Goal: Task Accomplishment & Management: Use online tool/utility

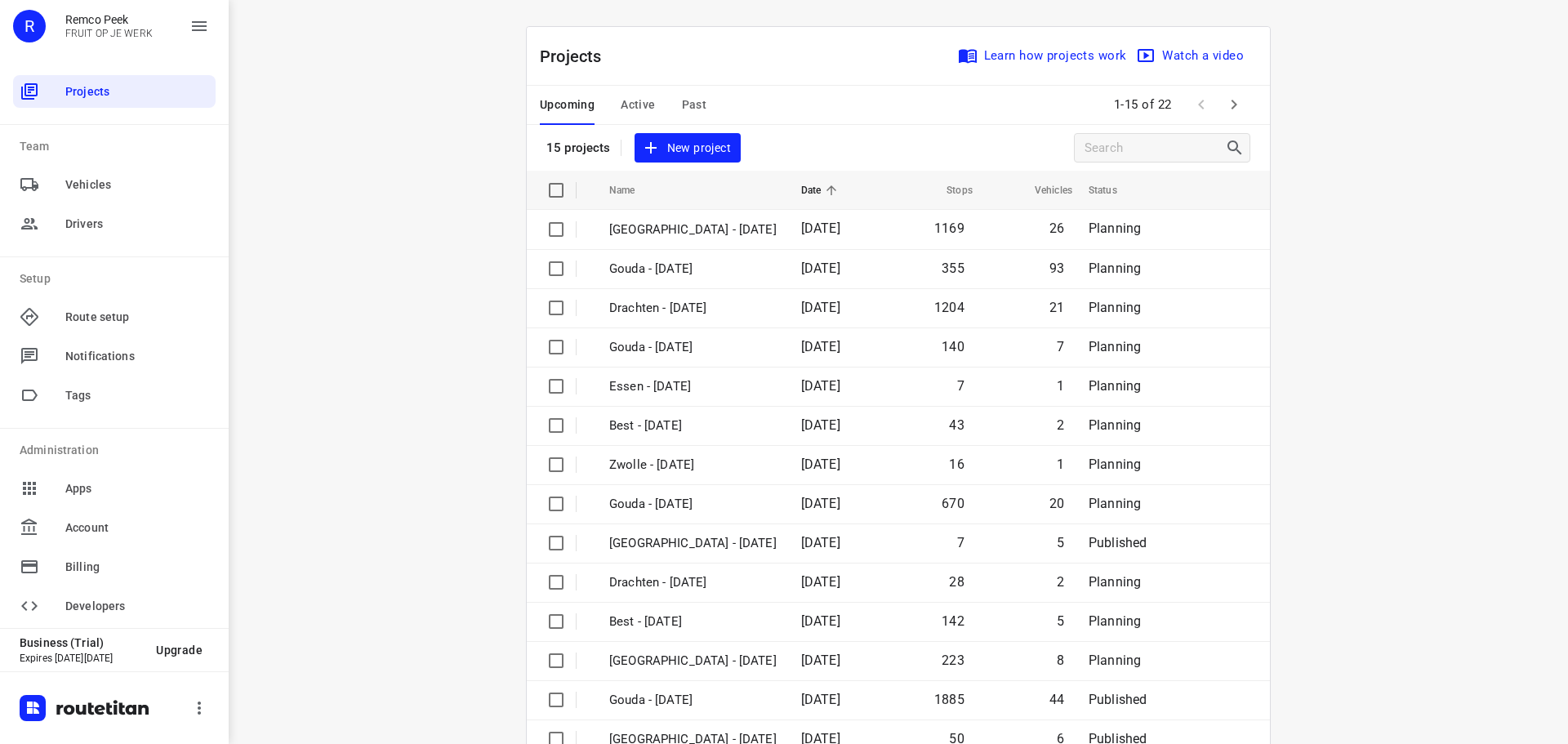
click at [639, 89] on button "Active" at bounding box center [637, 106] width 34 height 39
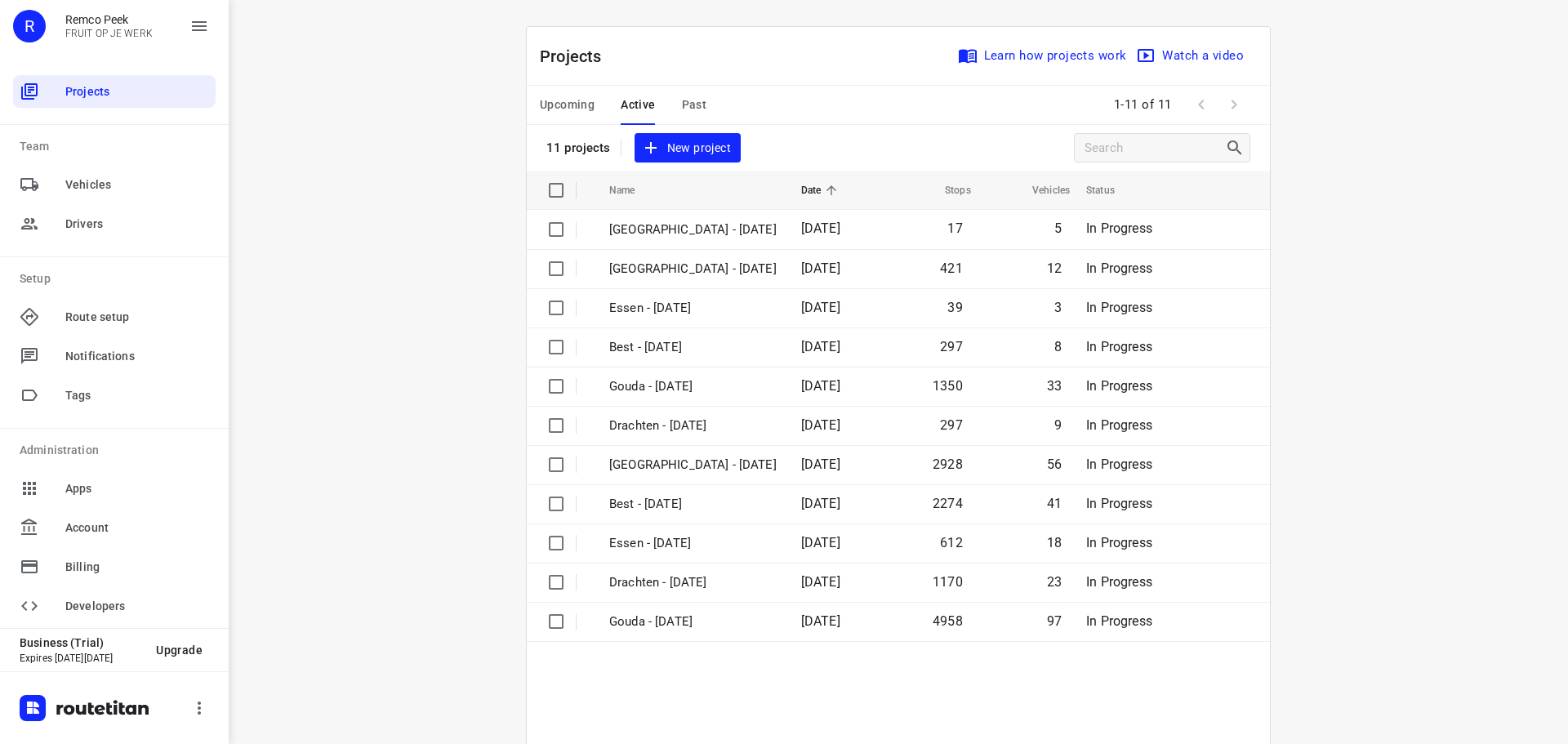
click at [557, 102] on span "Upcoming" at bounding box center [568, 105] width 55 height 20
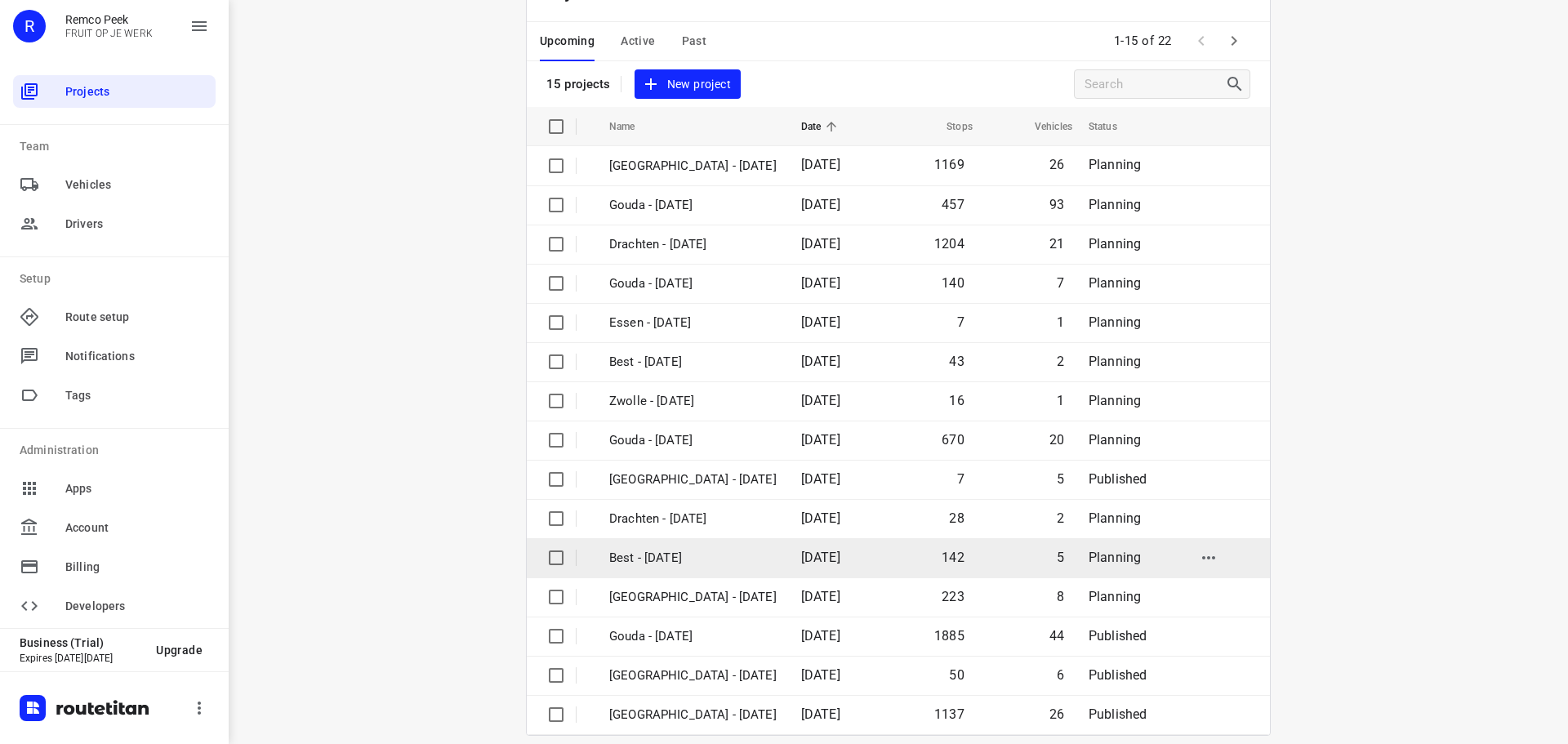
scroll to position [82, 0]
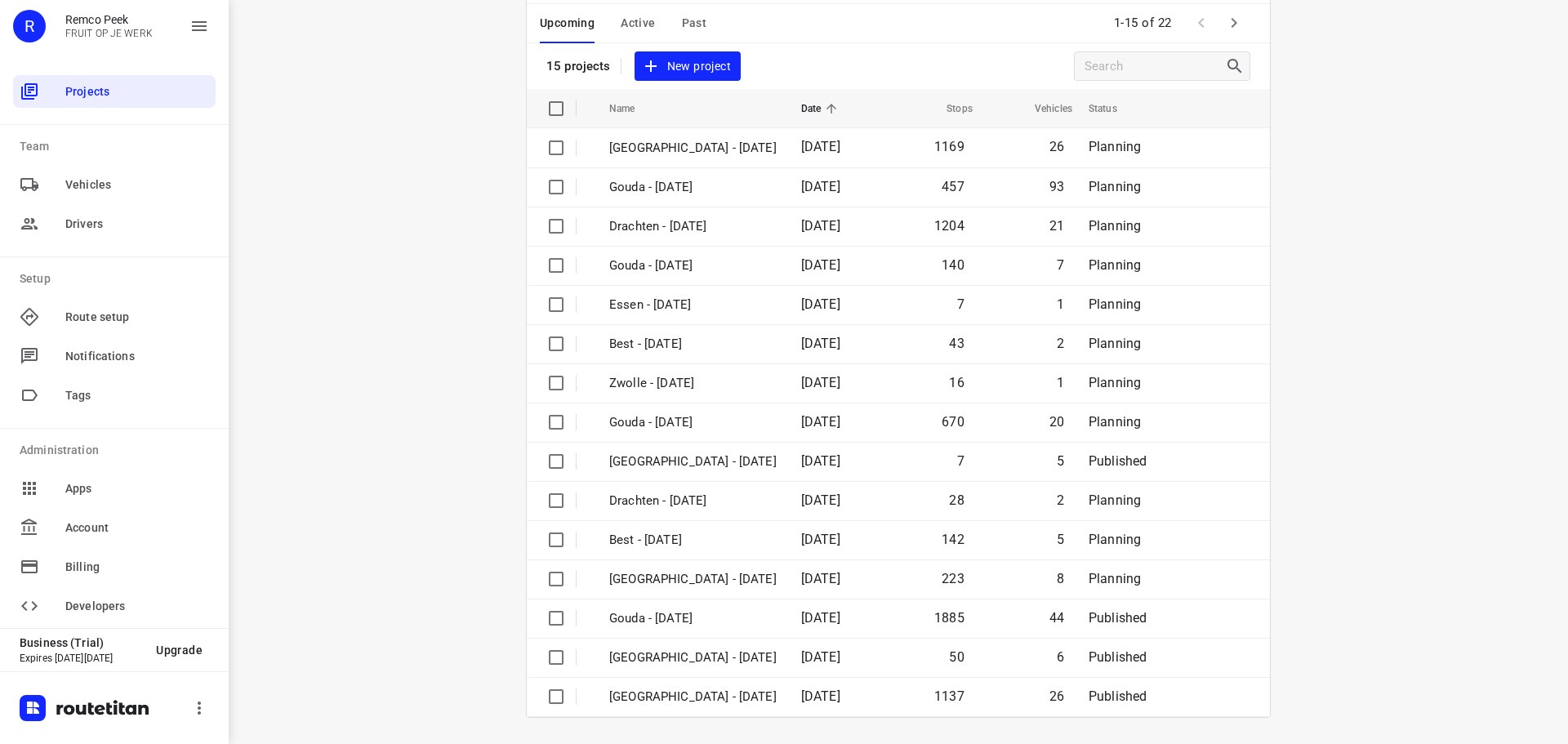
drag, startPoint x: 1224, startPoint y: 30, endPoint x: 872, endPoint y: 219, distance: 399.5
click at [1225, 30] on icon "button" at bounding box center [1234, 22] width 20 height 20
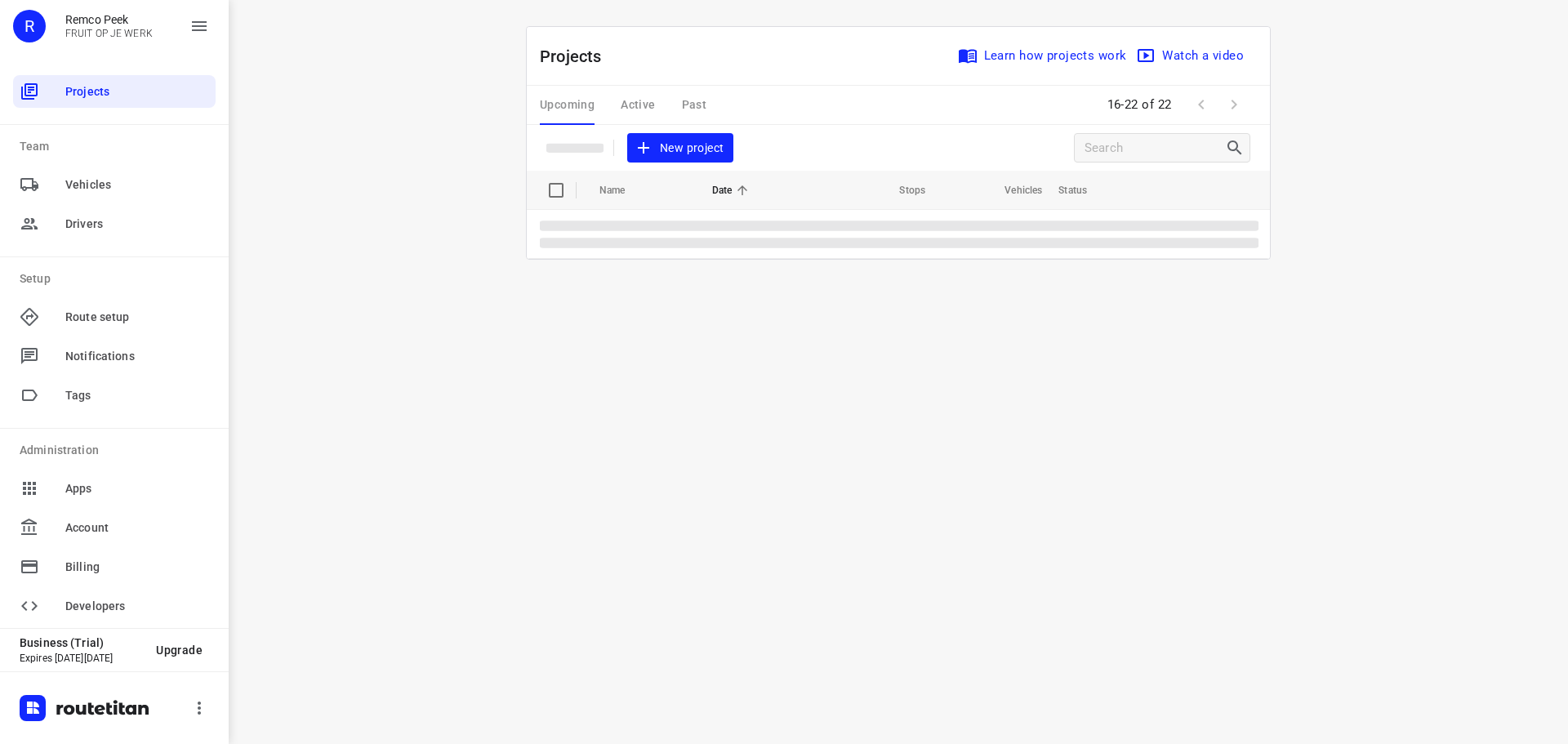
scroll to position [0, 0]
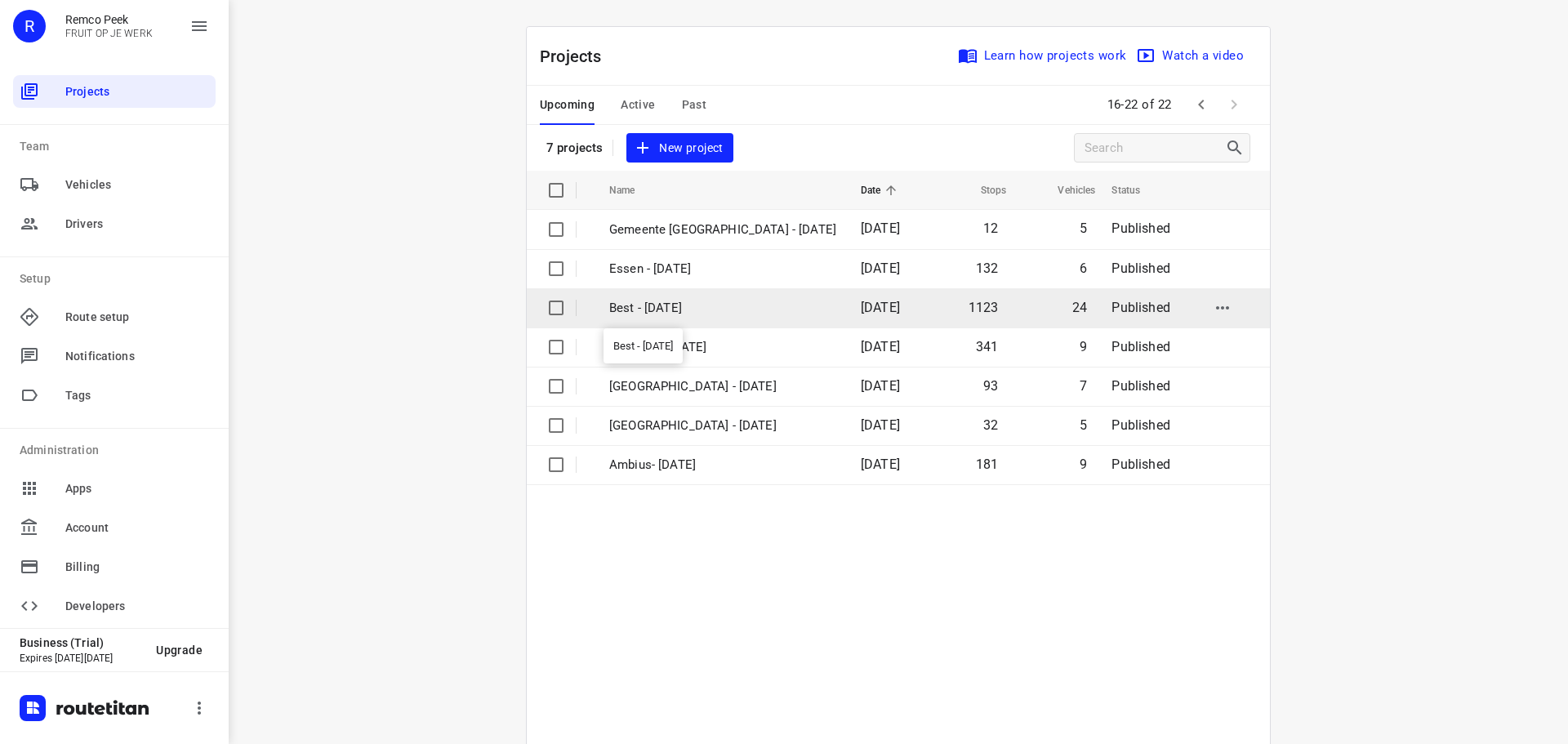
click at [646, 304] on p "Best - [DATE]" at bounding box center [723, 309] width 227 height 19
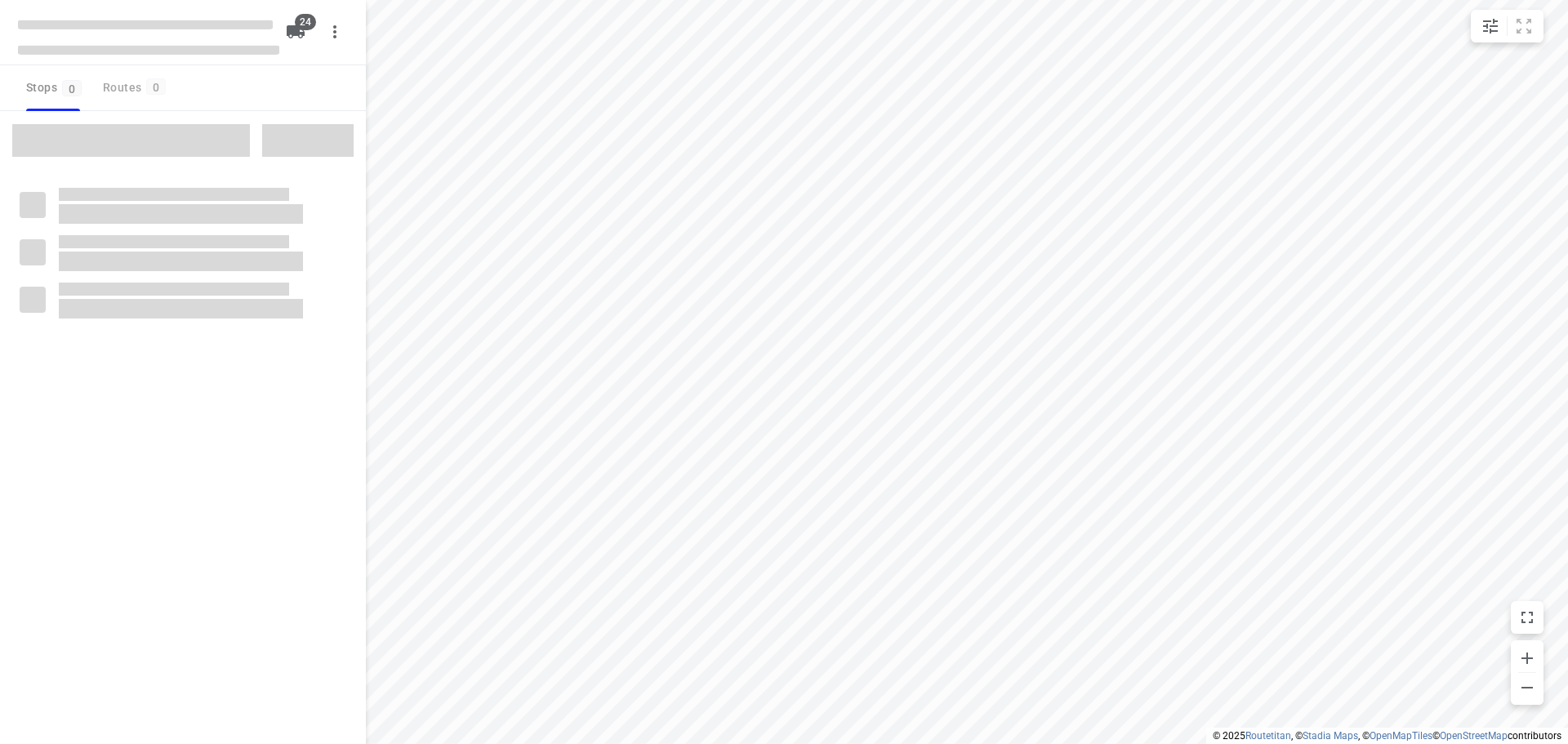
checkbox input "true"
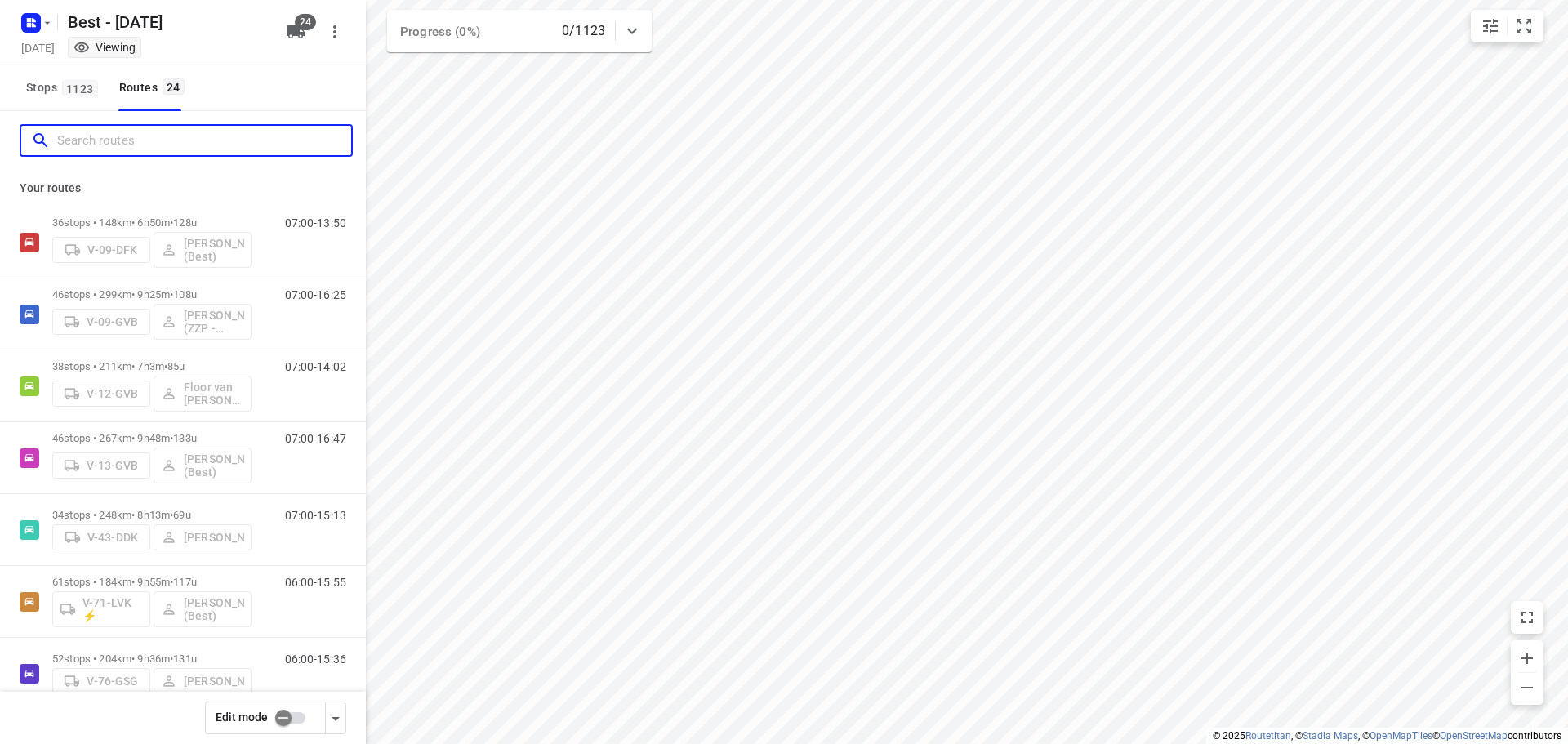
click at [177, 134] on input "Search routes" at bounding box center [204, 141] width 294 height 26
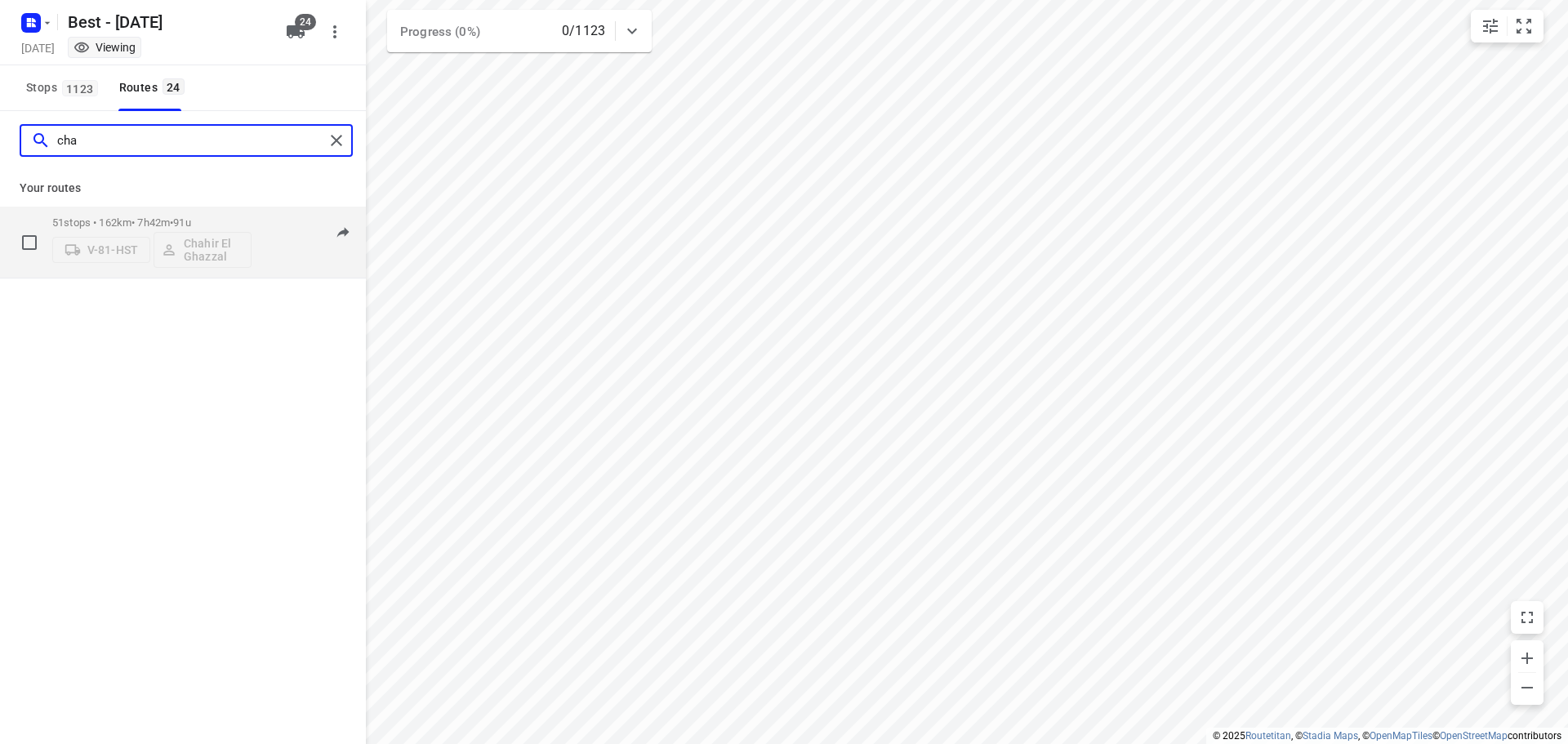
type input "cha"
click at [326, 257] on div "07:00-14:42" at bounding box center [306, 246] width 82 height 60
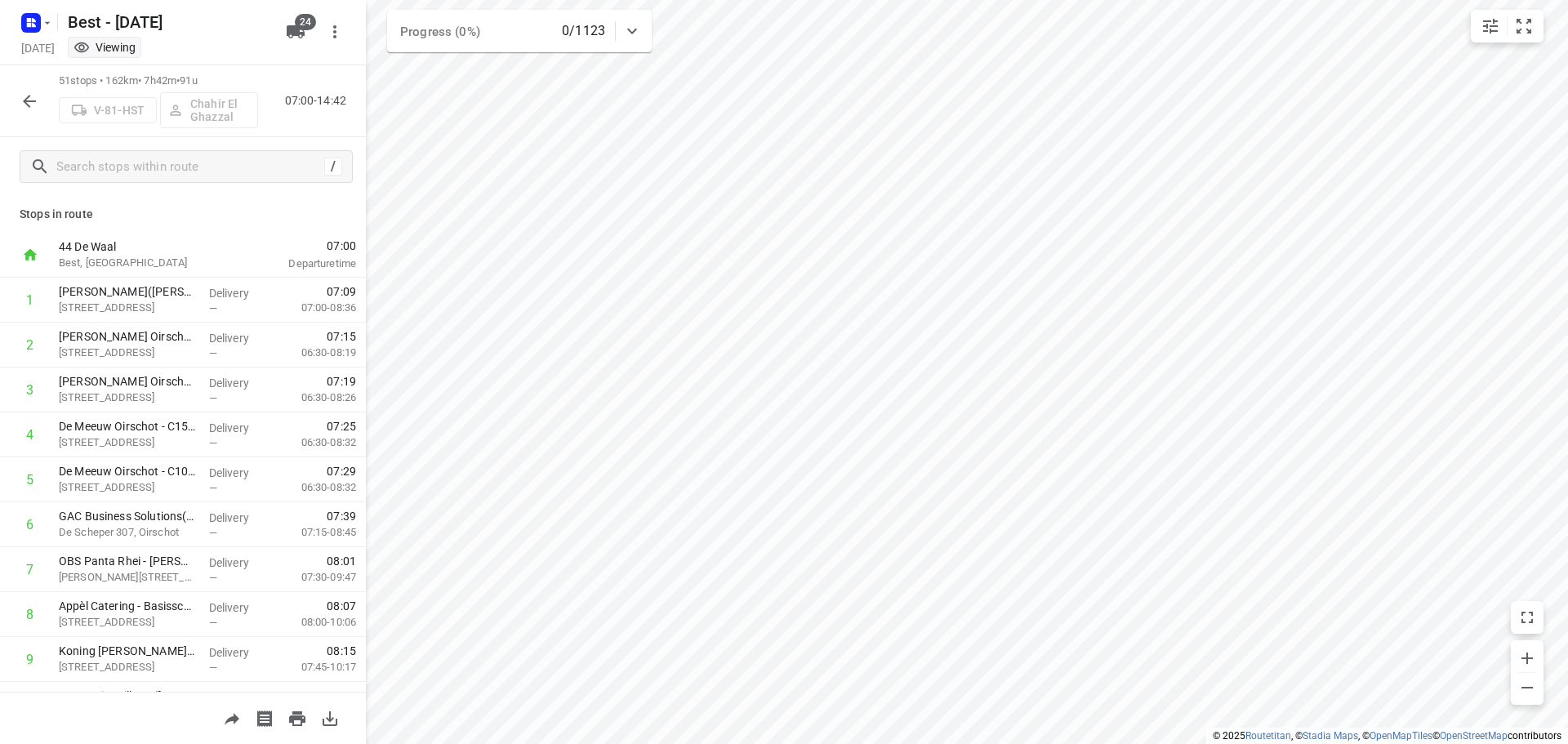
click at [37, 105] on icon "button" at bounding box center [29, 101] width 20 height 20
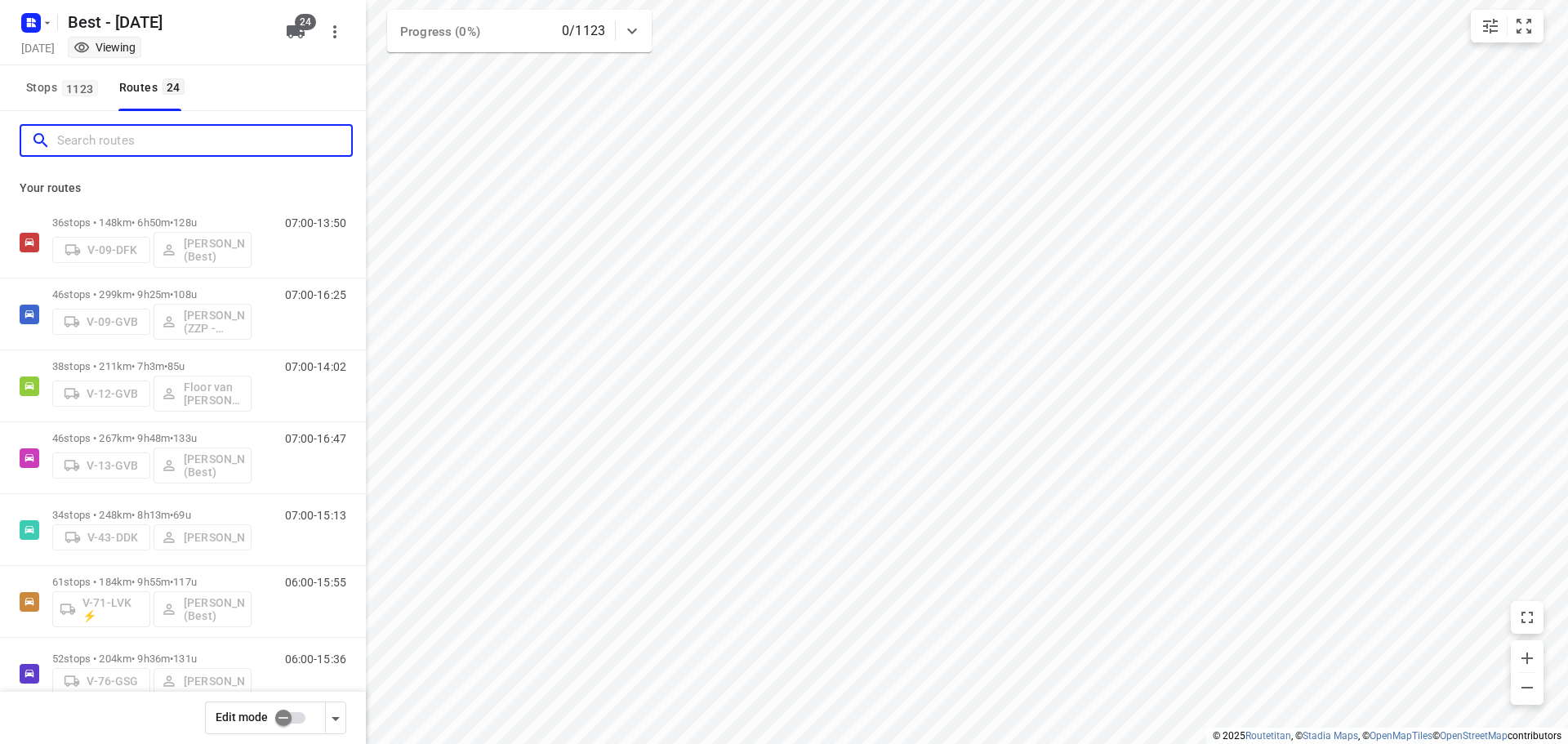
click at [153, 141] on input "Search routes" at bounding box center [204, 141] width 294 height 26
click at [69, 138] on input "Search routes" at bounding box center [204, 141] width 294 height 26
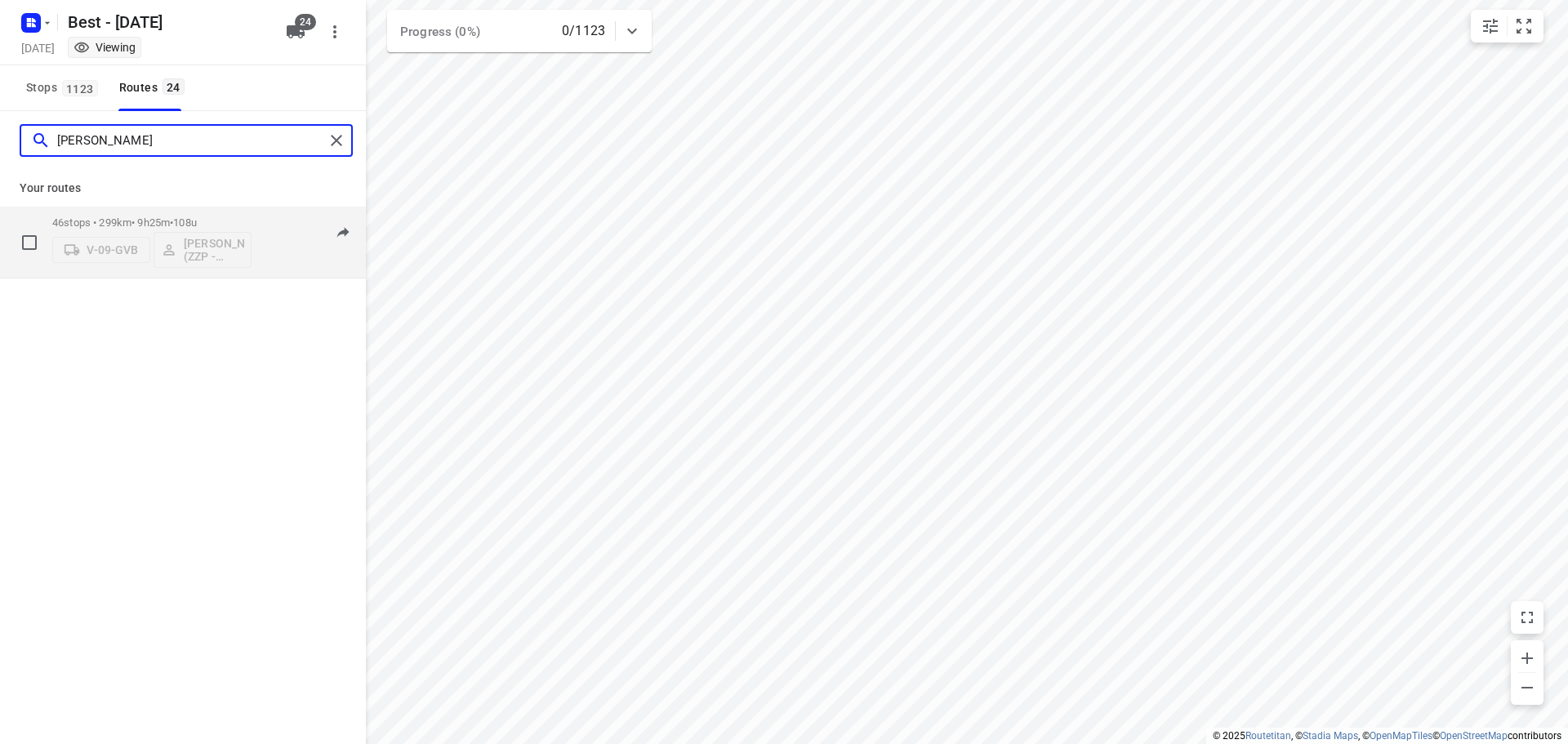
type input "[PERSON_NAME]"
click at [146, 226] on p "46 stops • 299km • 9h25m • 108u" at bounding box center [152, 222] width 199 height 12
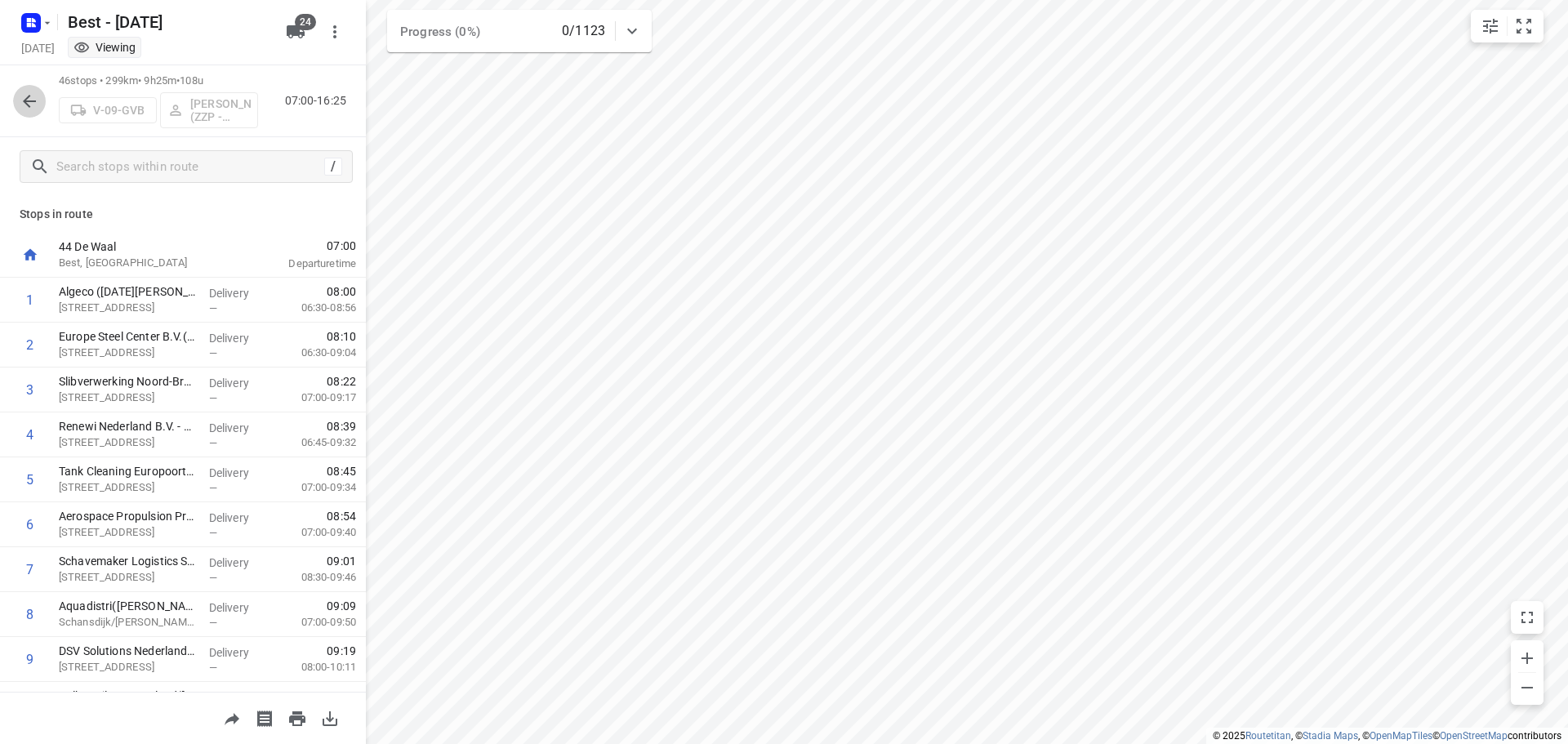
click at [36, 106] on icon "button" at bounding box center [29, 101] width 20 height 20
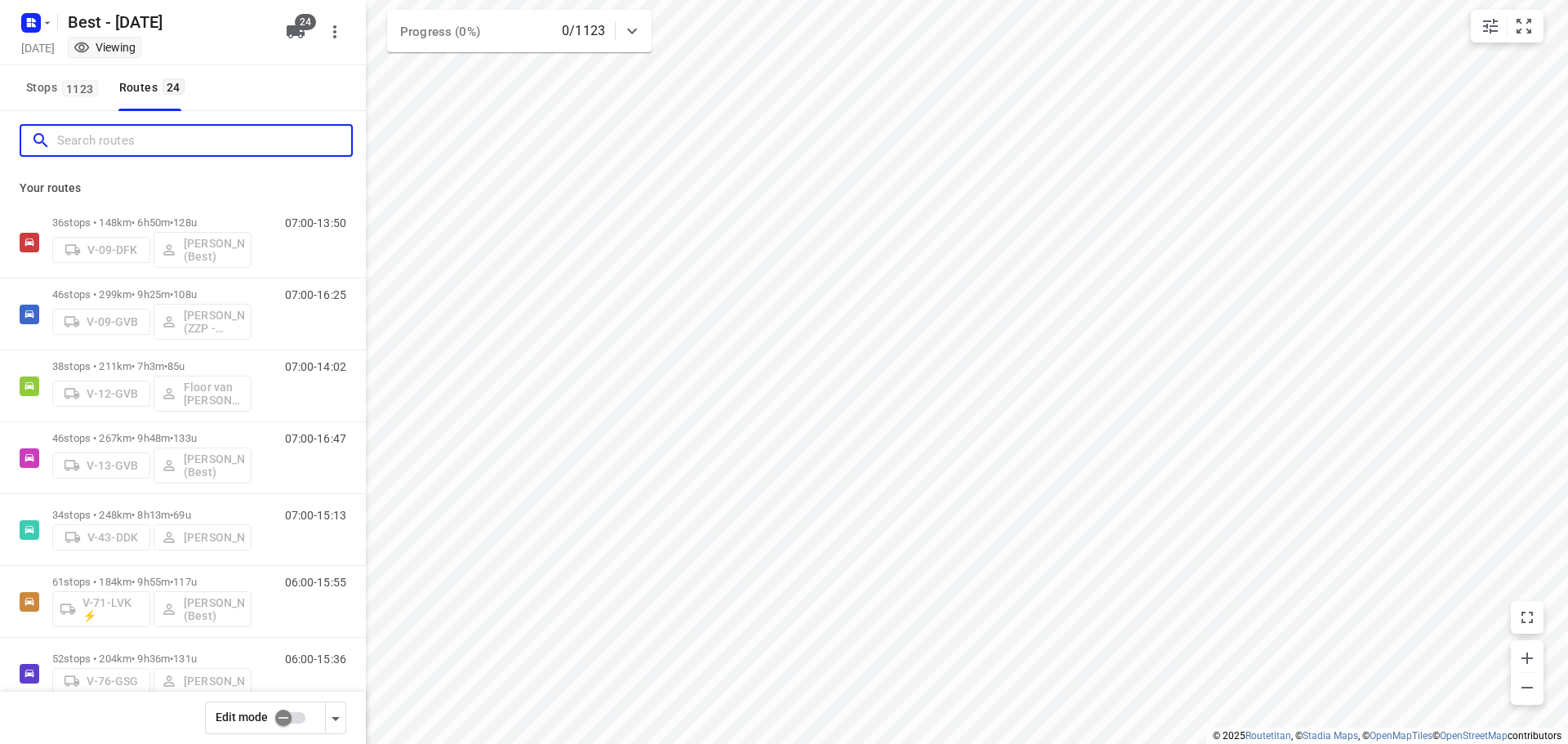
click at [112, 139] on input "Search routes" at bounding box center [204, 141] width 294 height 26
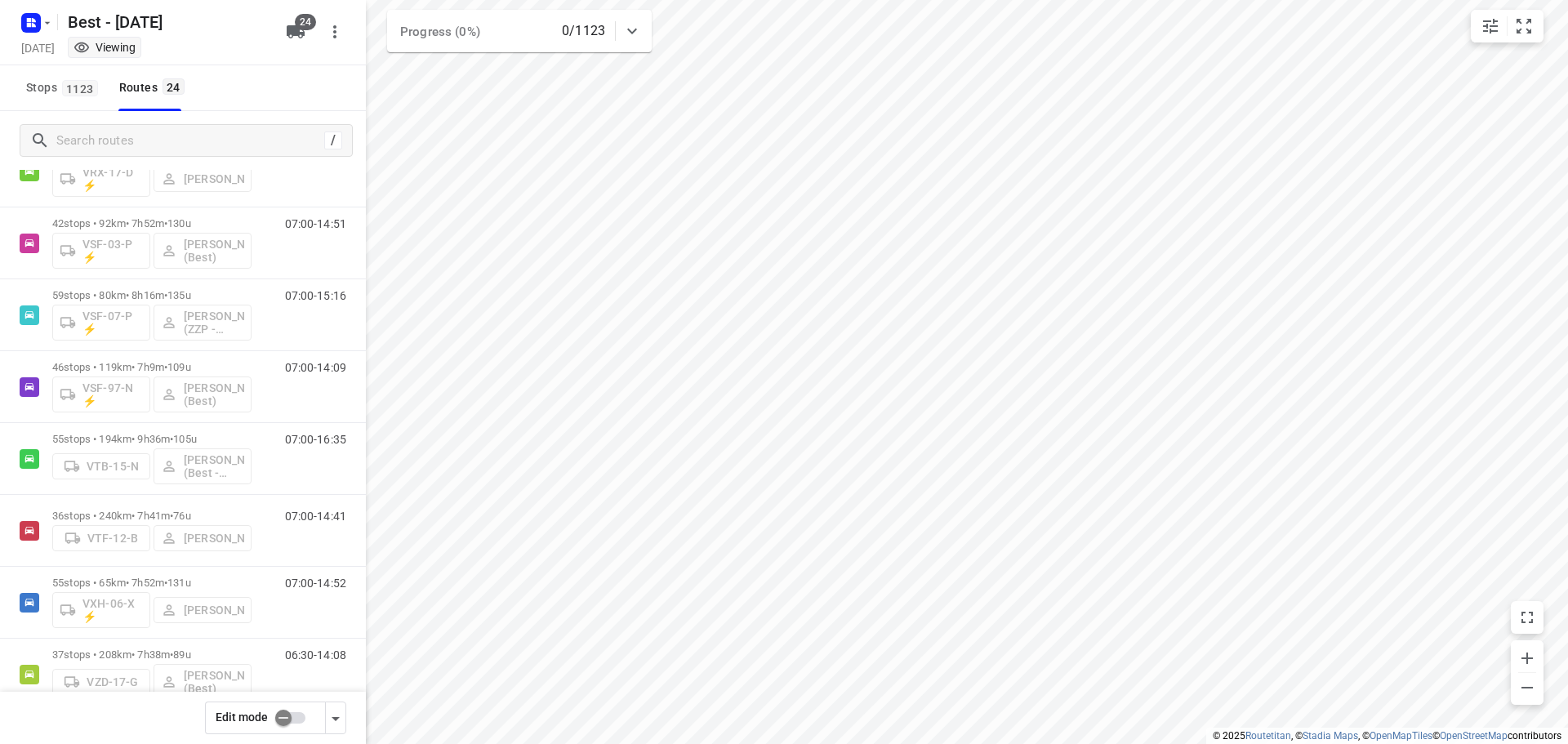
scroll to position [1054, 0]
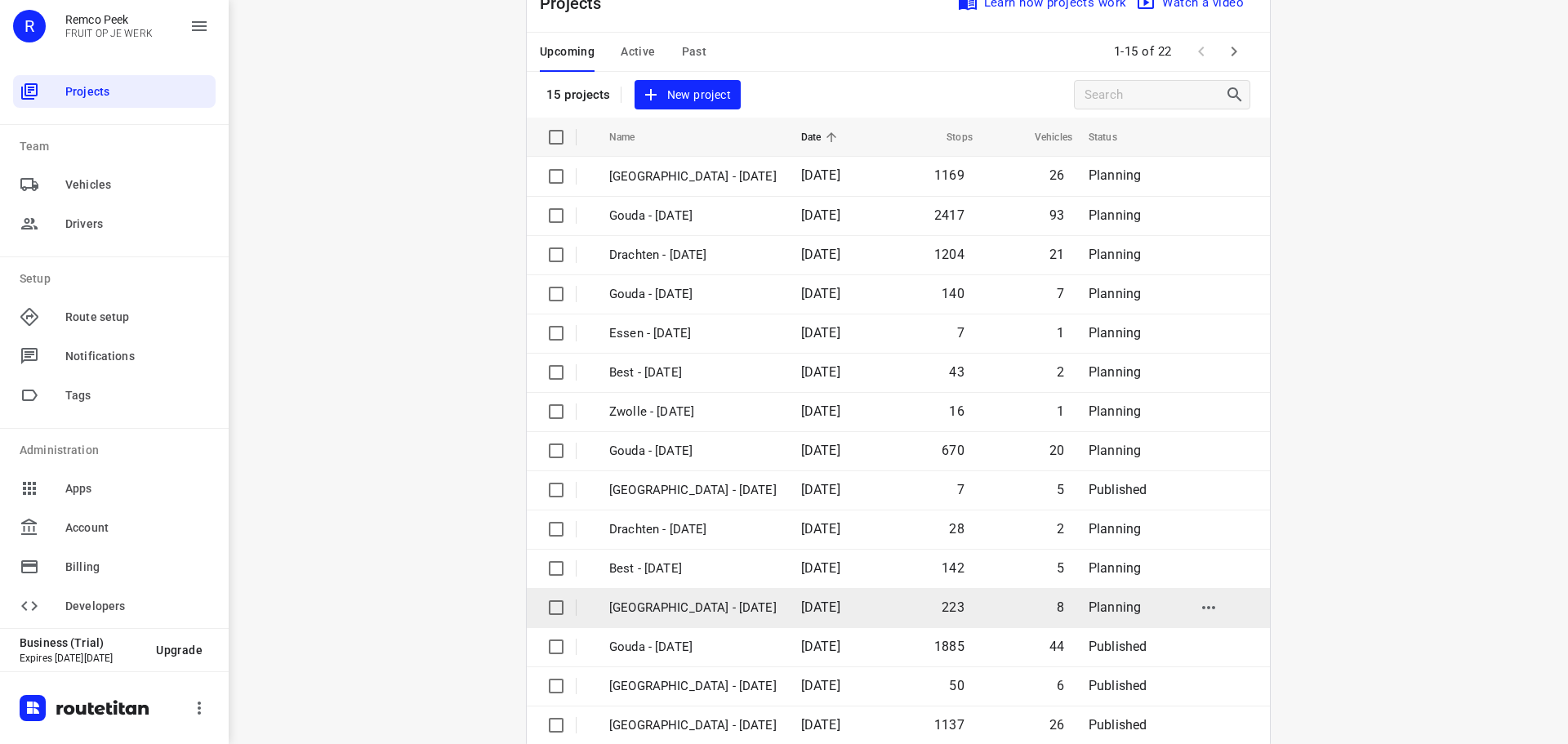
scroll to position [82, 0]
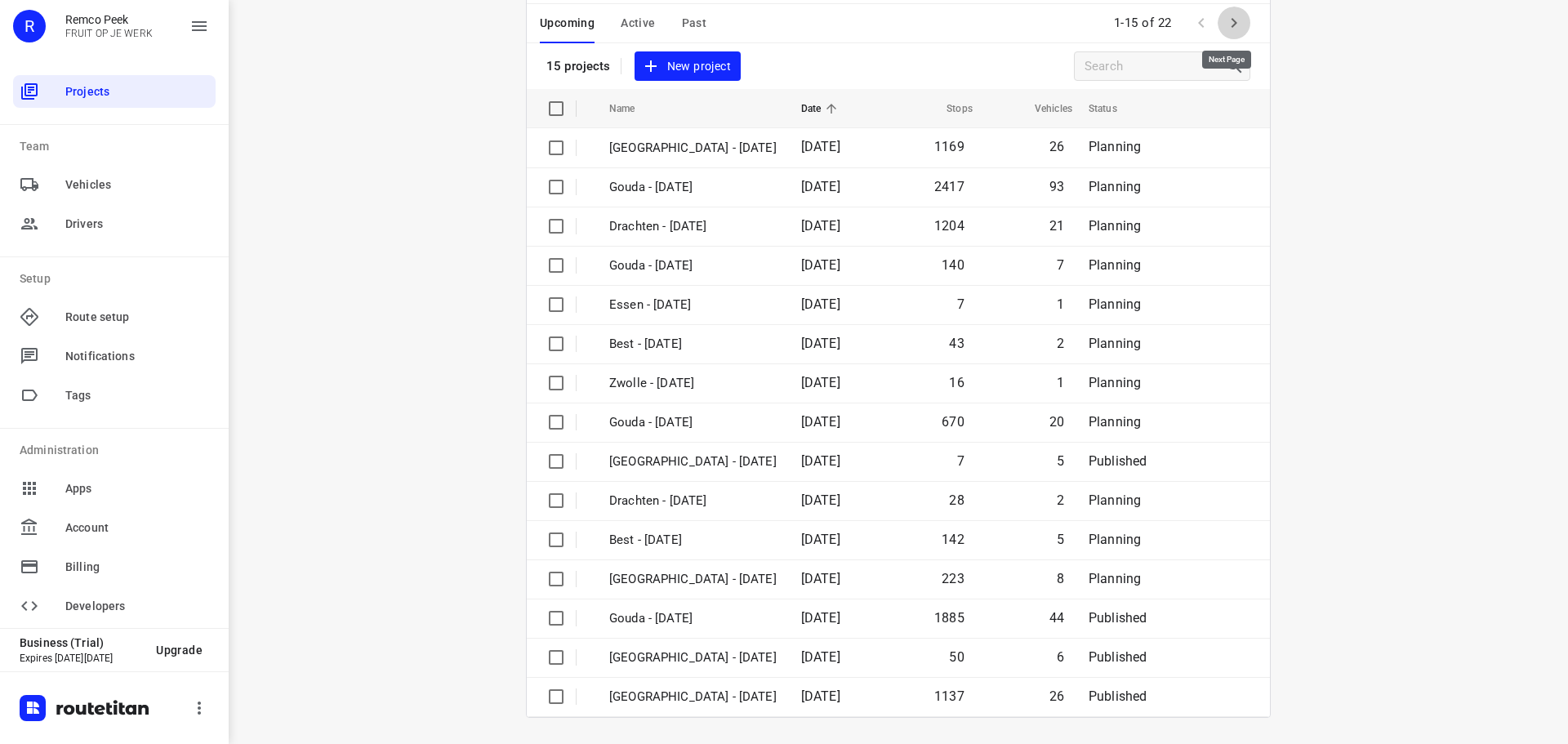
click at [1231, 27] on icon "button" at bounding box center [1234, 23] width 6 height 10
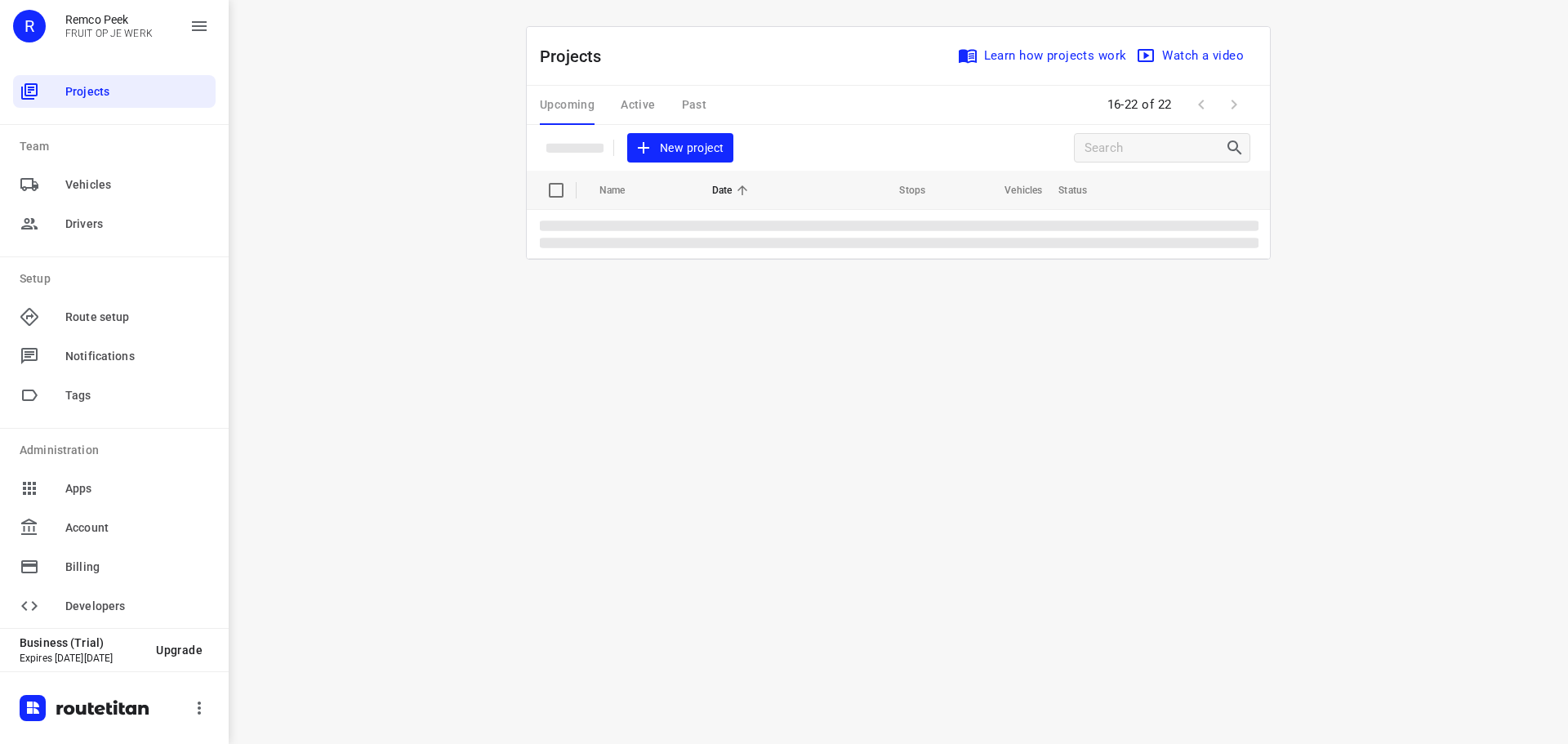
scroll to position [0, 0]
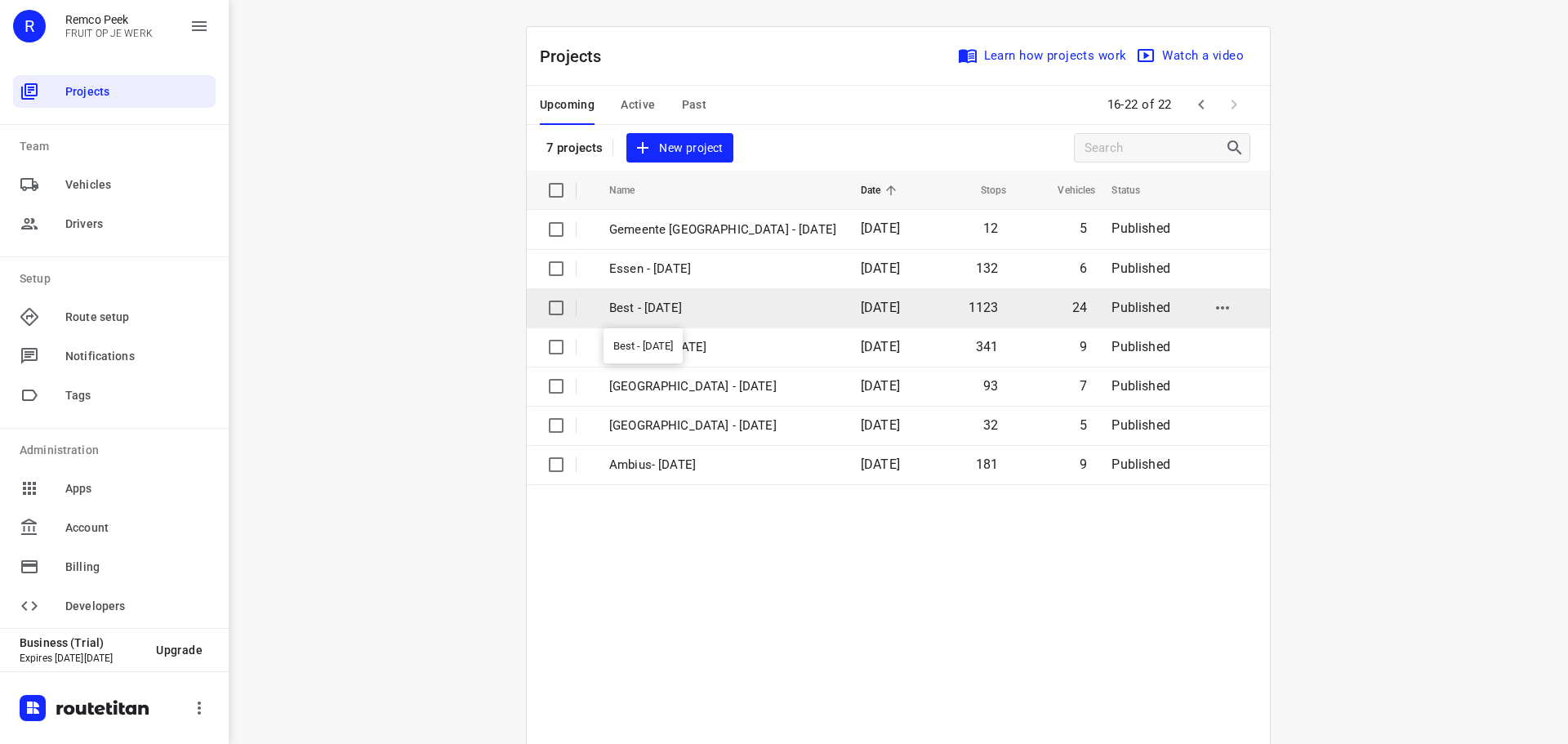
click at [654, 299] on p "Best - [DATE]" at bounding box center [723, 309] width 227 height 19
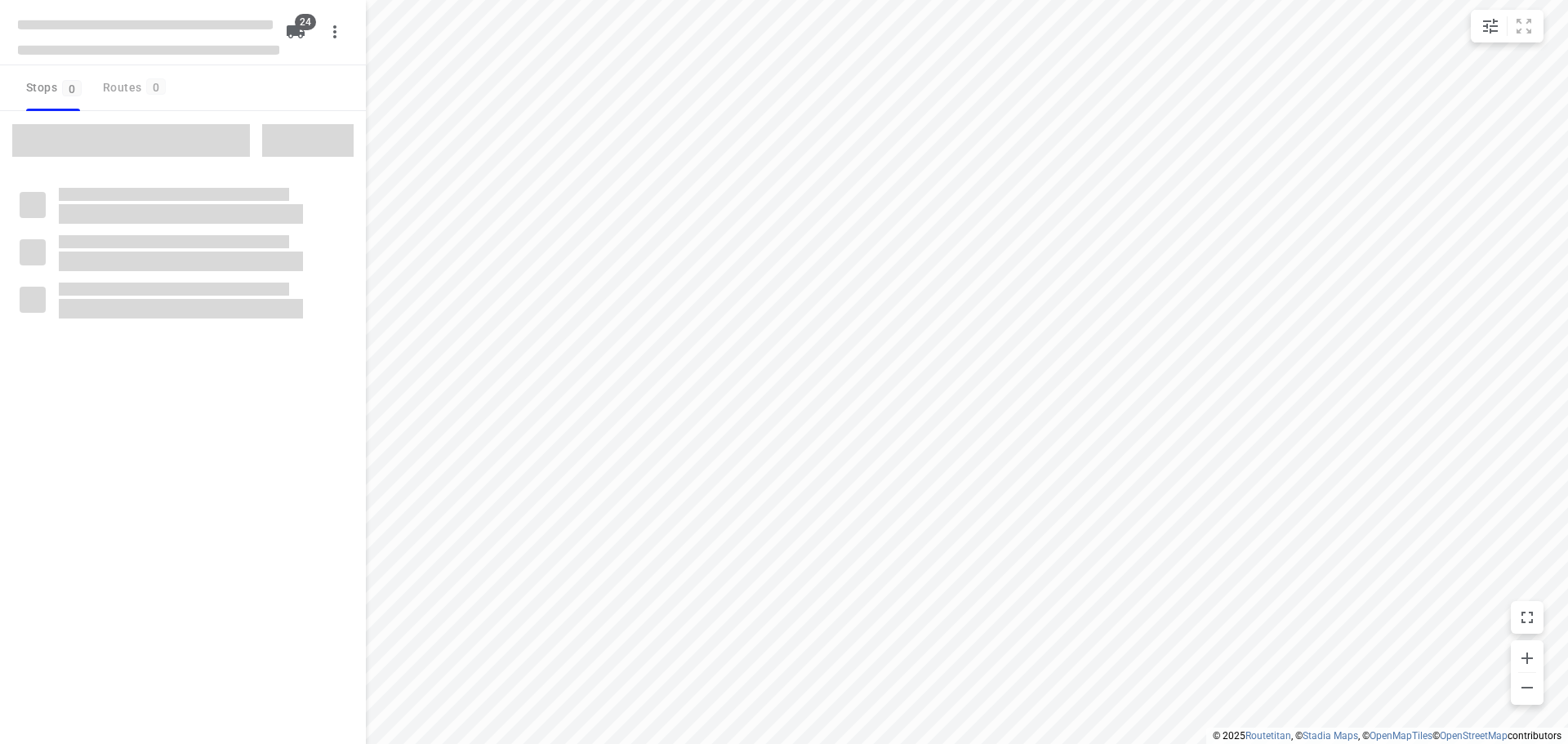
checkbox input "true"
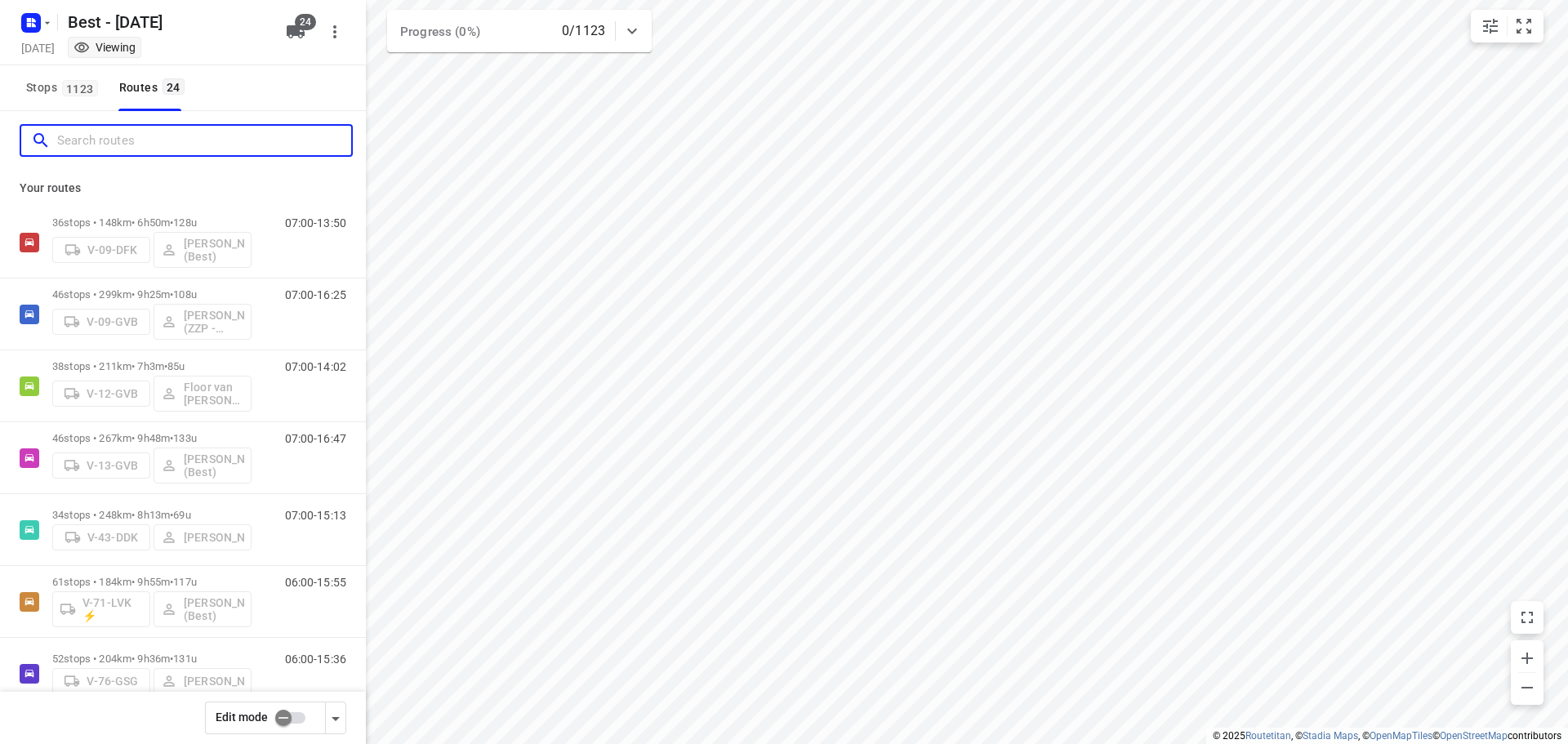
click at [216, 130] on input "Search routes" at bounding box center [204, 141] width 294 height 26
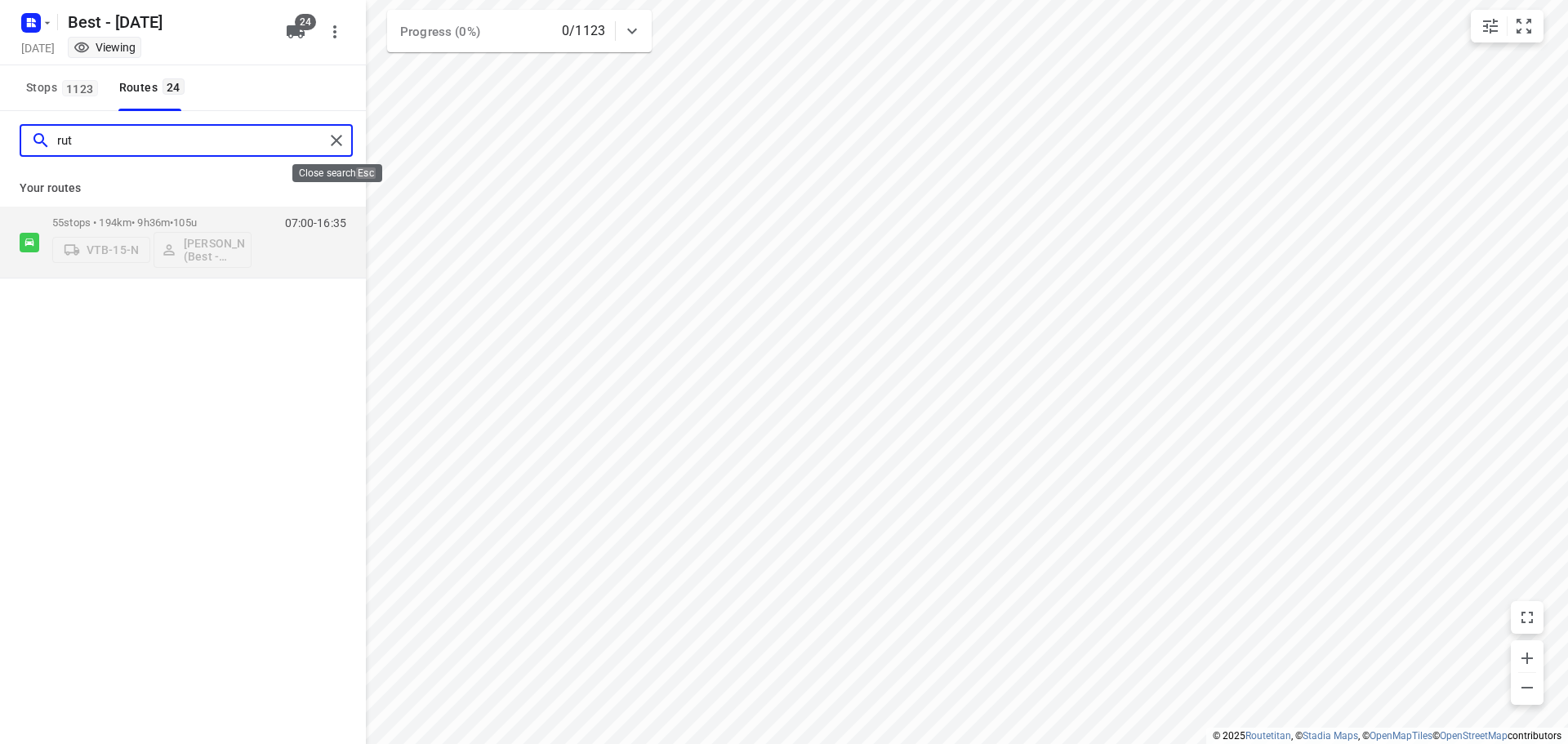
type input "rut"
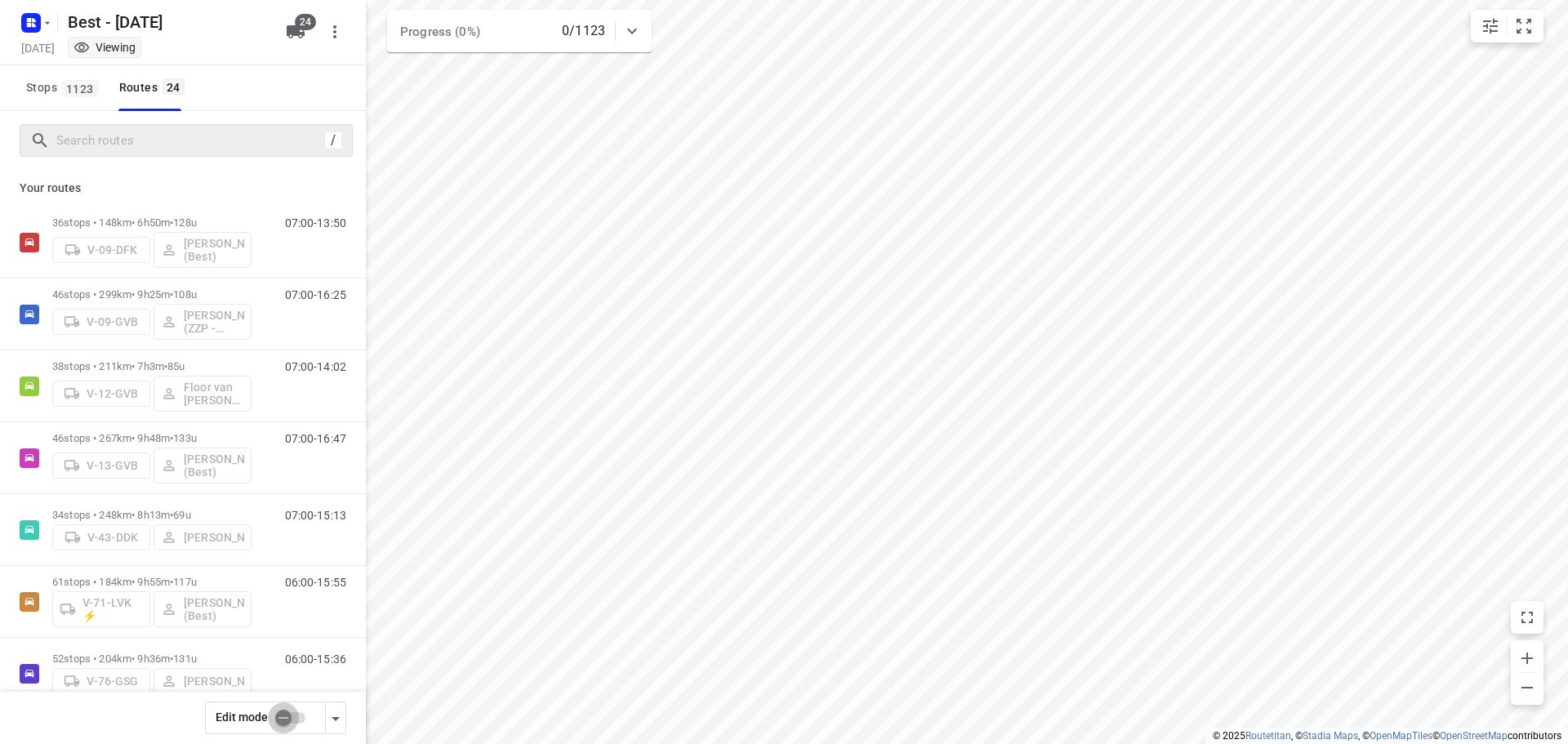
click at [291, 707] on input "checkbox" at bounding box center [283, 718] width 93 height 31
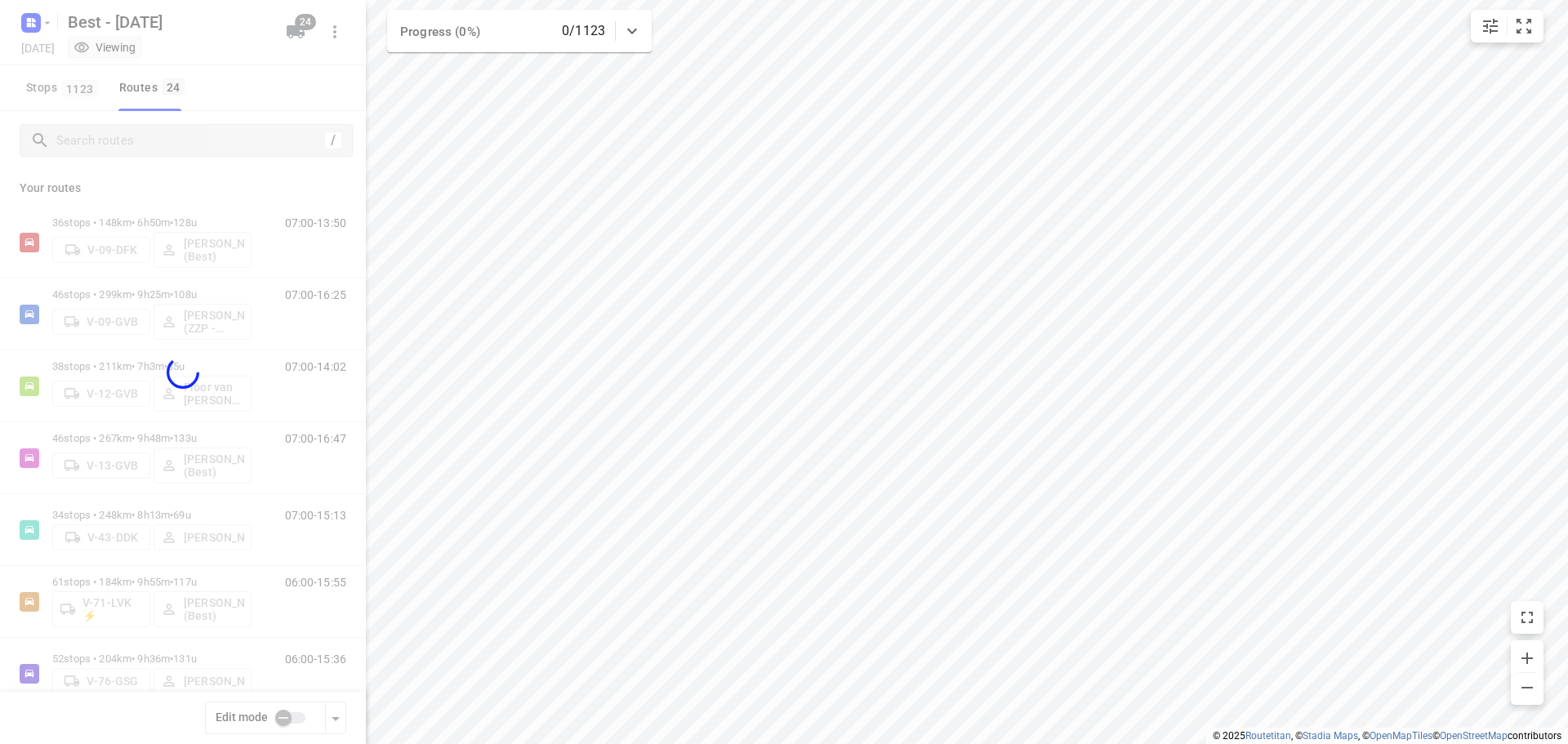
checkbox input "true"
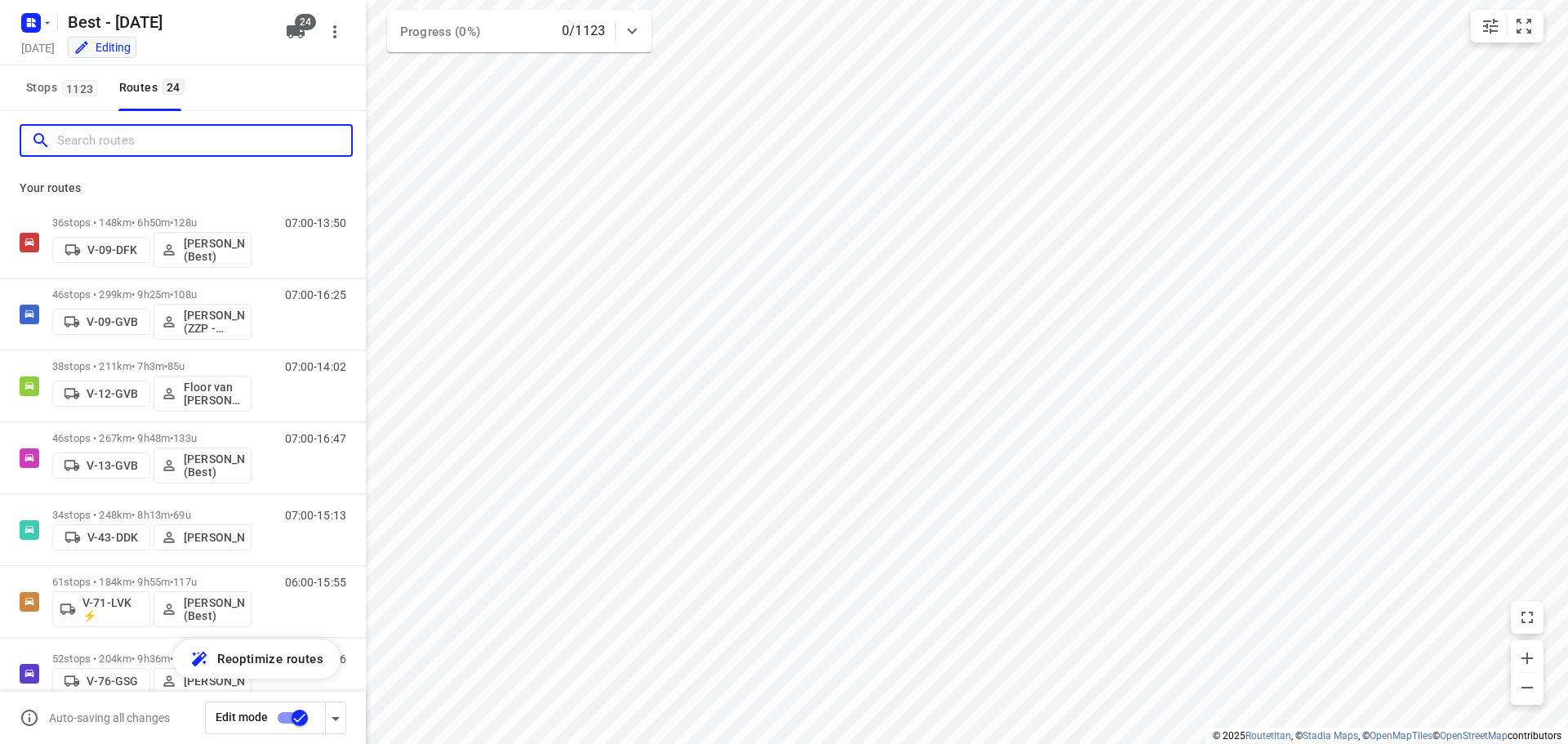
click at [72, 129] on input "Search routes" at bounding box center [204, 141] width 294 height 26
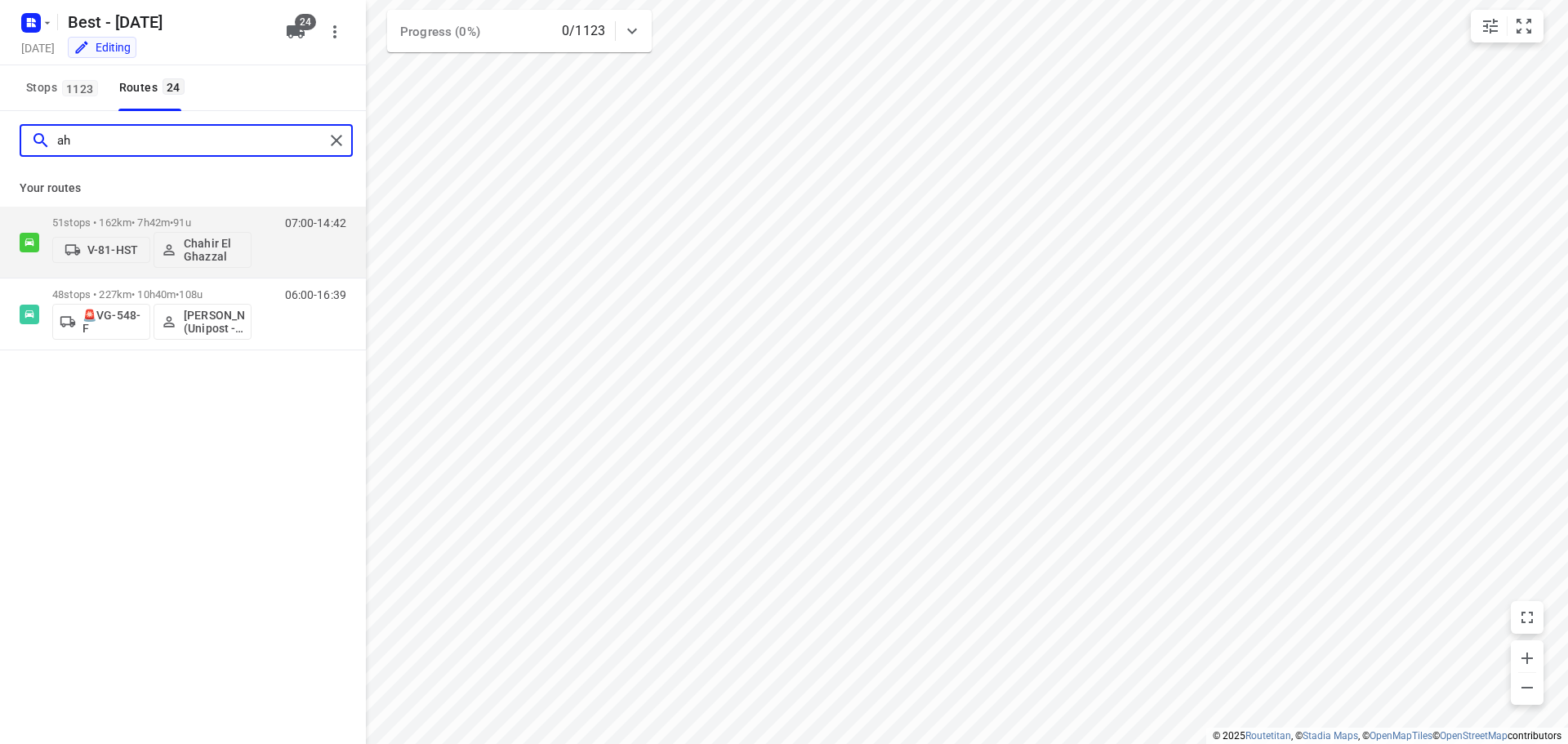
type input "a"
type input "r"
type input "b"
type input "uni"
click at [262, 252] on div "46 stops • 196km • 7h37m • 118u 🚨V-205-DV Bilal Alzeadi (Unipost - Best - ZZP) …" at bounding box center [209, 242] width 314 height 68
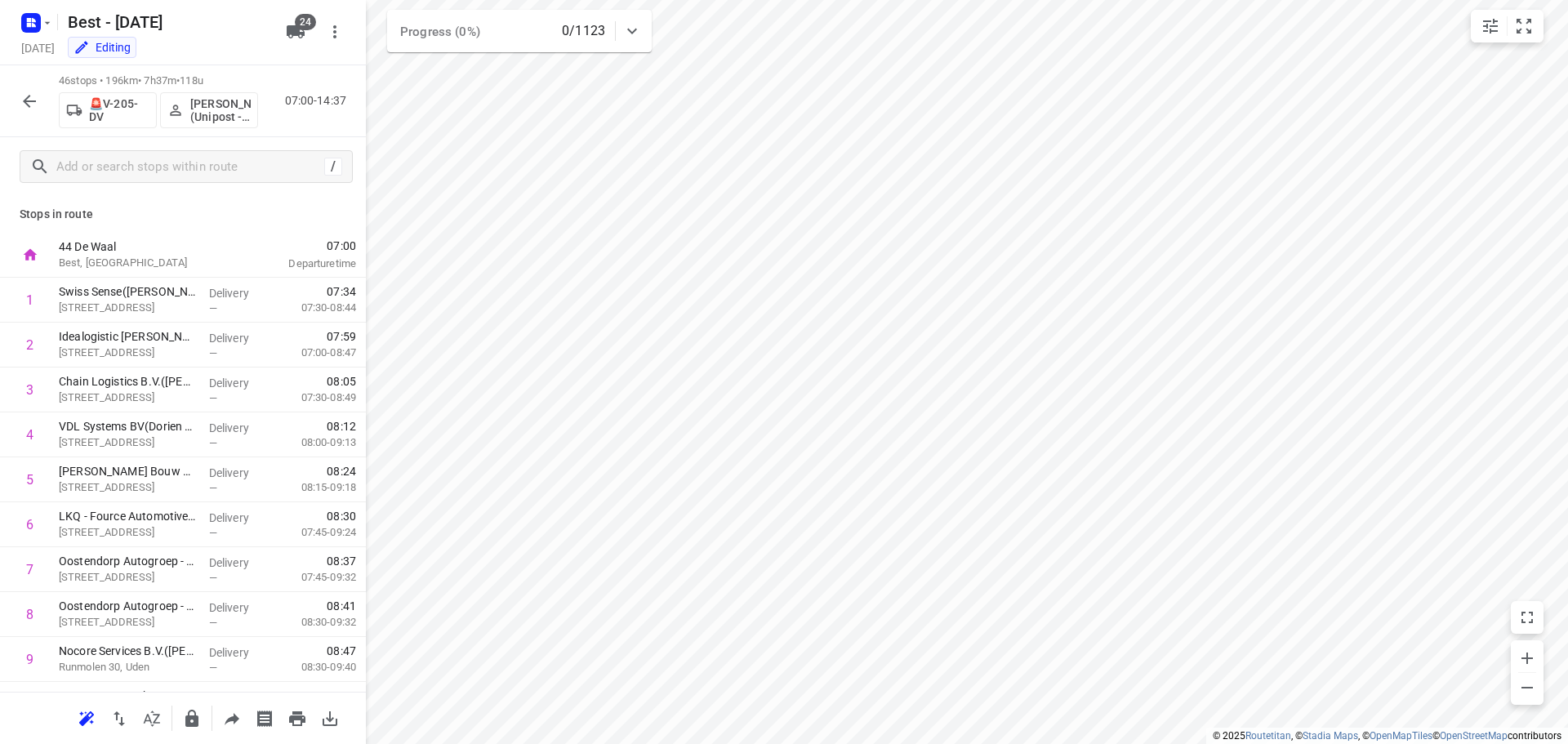
click at [14, 107] on button "button" at bounding box center [29, 101] width 32 height 32
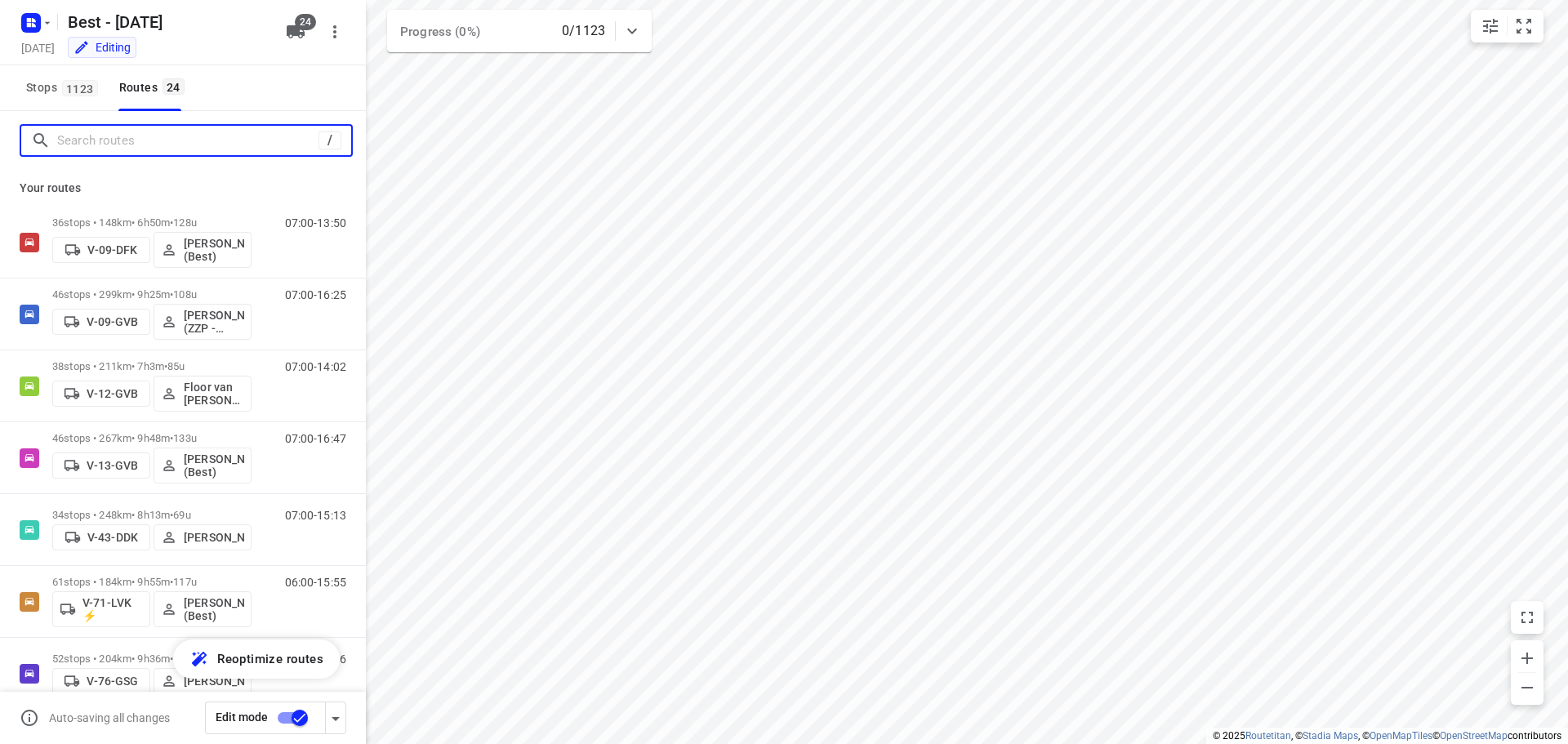
click at [118, 140] on input "Search routes" at bounding box center [187, 141] width 262 height 26
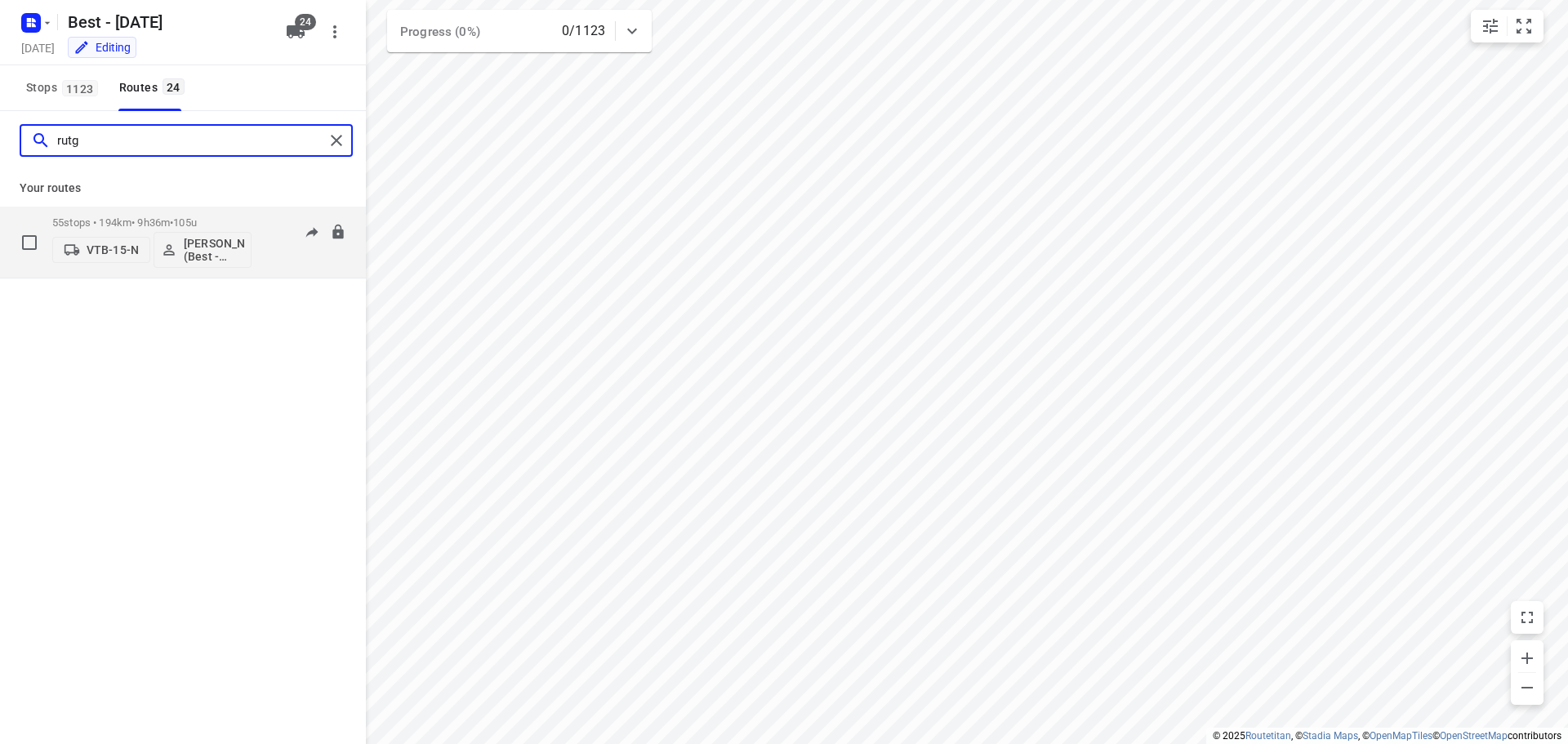
type input "rutg"
click at [197, 222] on span "105u" at bounding box center [185, 222] width 24 height 12
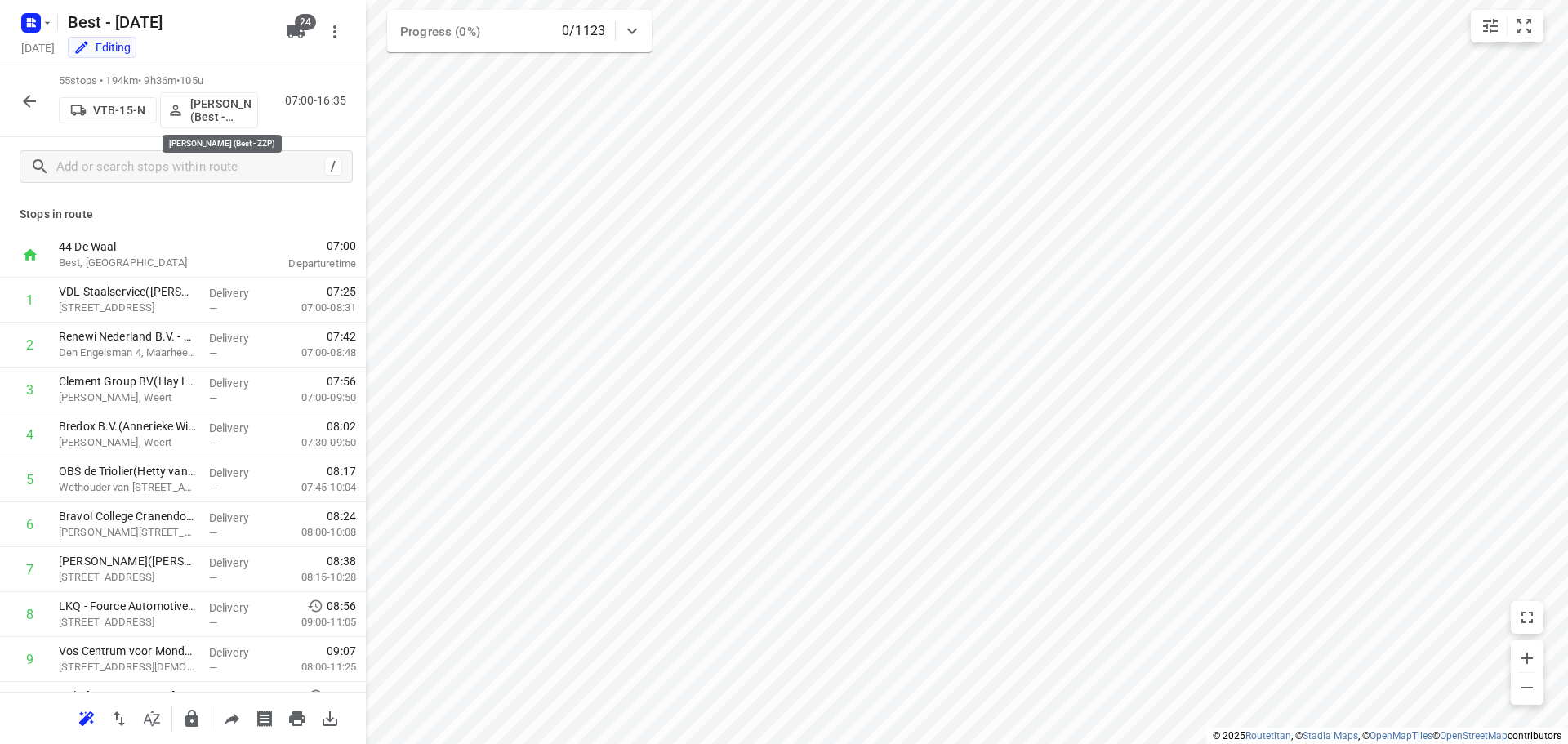
click at [223, 120] on p "[PERSON_NAME] (Best - ZZP)" at bounding box center [220, 110] width 61 height 26
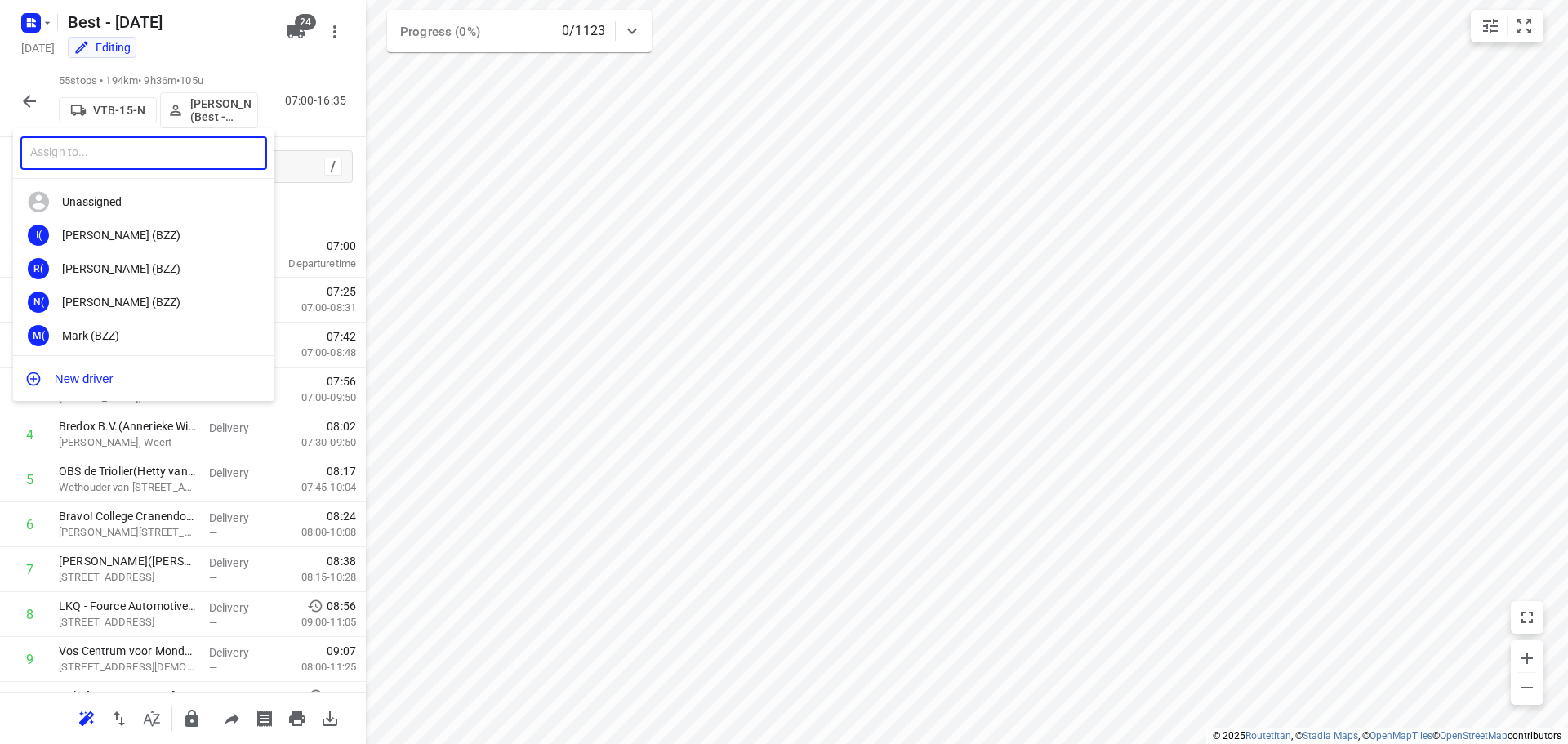
click at [170, 144] on input "text" at bounding box center [143, 153] width 246 height 33
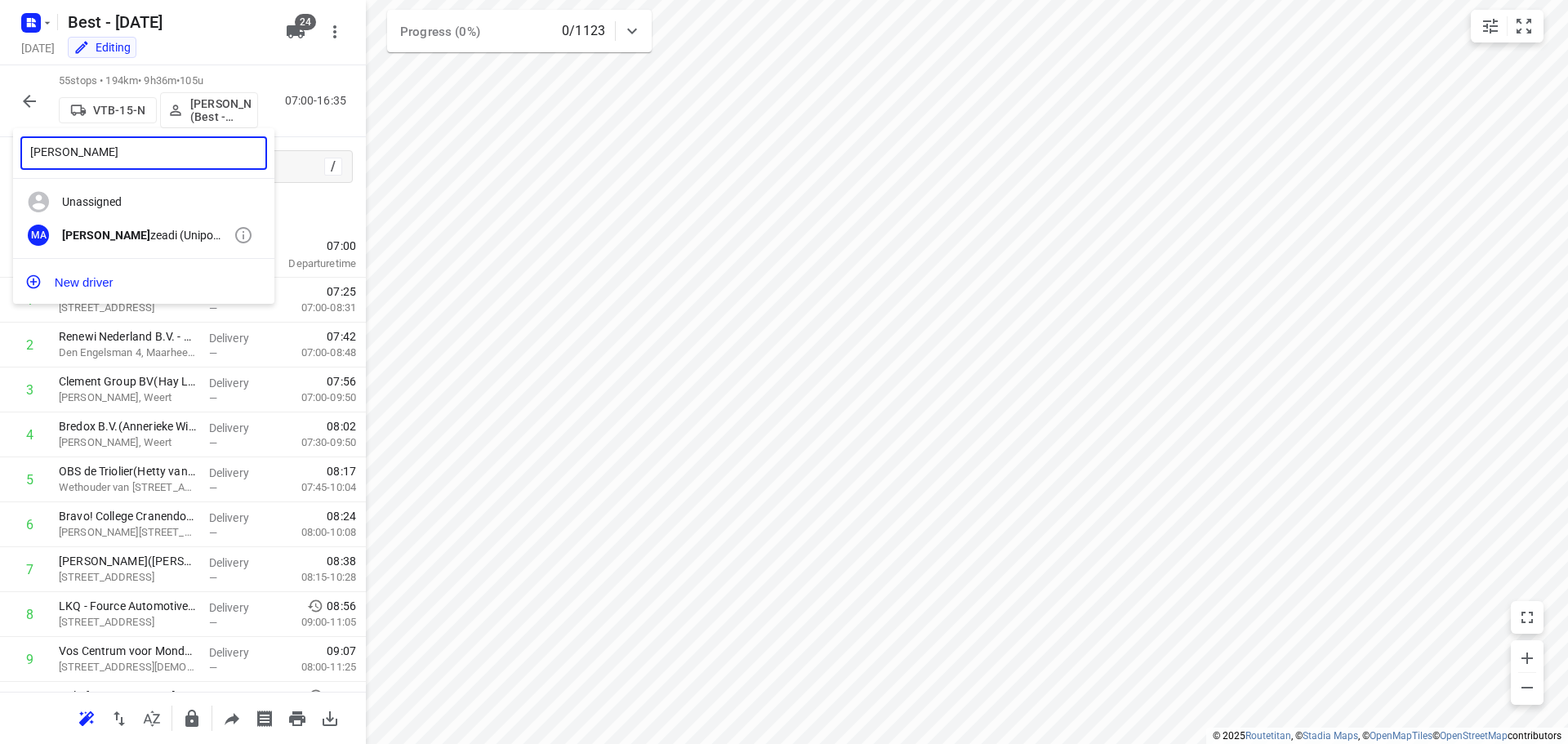
type input "[PERSON_NAME]"
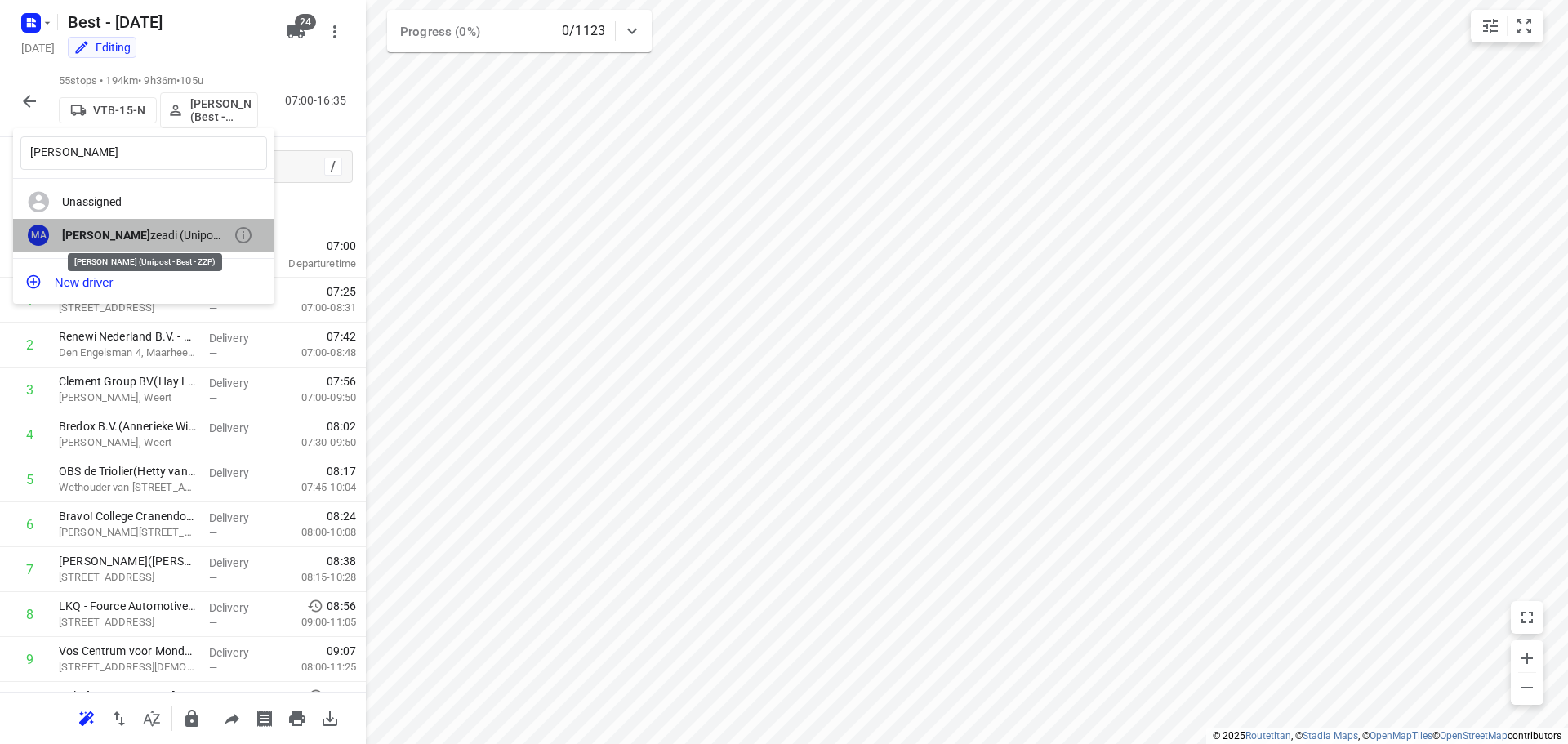
click at [121, 238] on b "[PERSON_NAME]" at bounding box center [107, 234] width 89 height 13
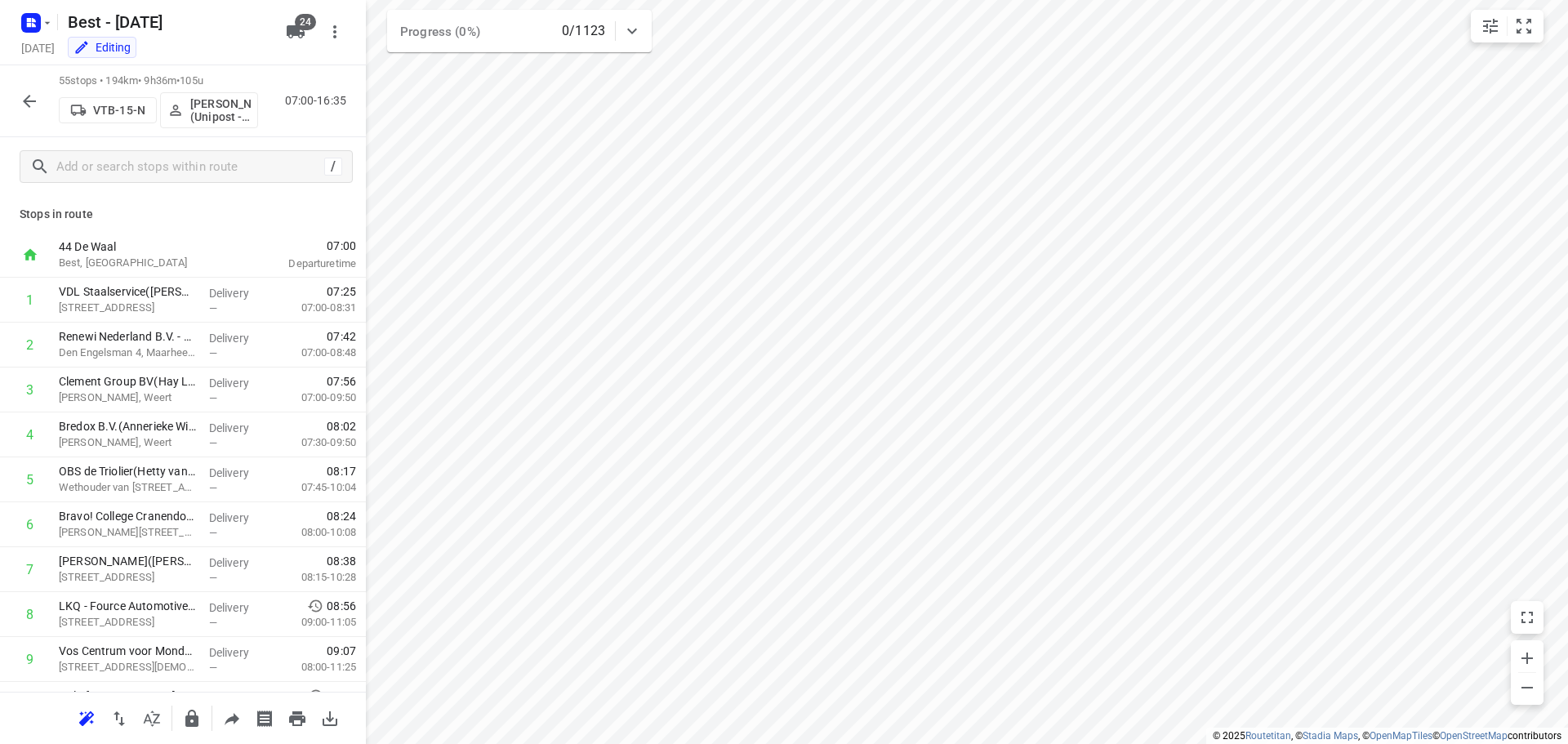
click at [26, 100] on icon "button" at bounding box center [29, 101] width 13 height 13
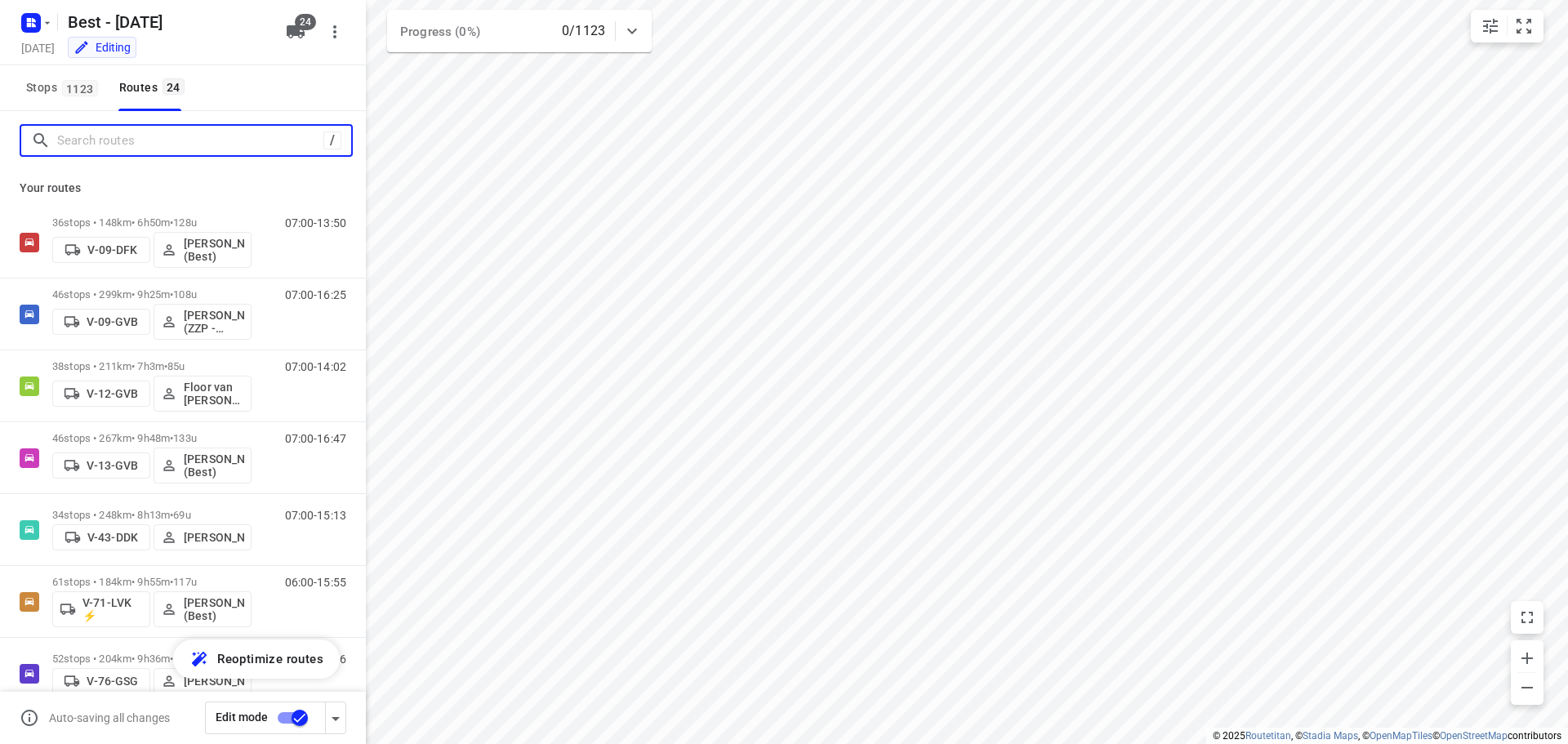
click at [106, 141] on input "Search routes" at bounding box center [190, 141] width 266 height 26
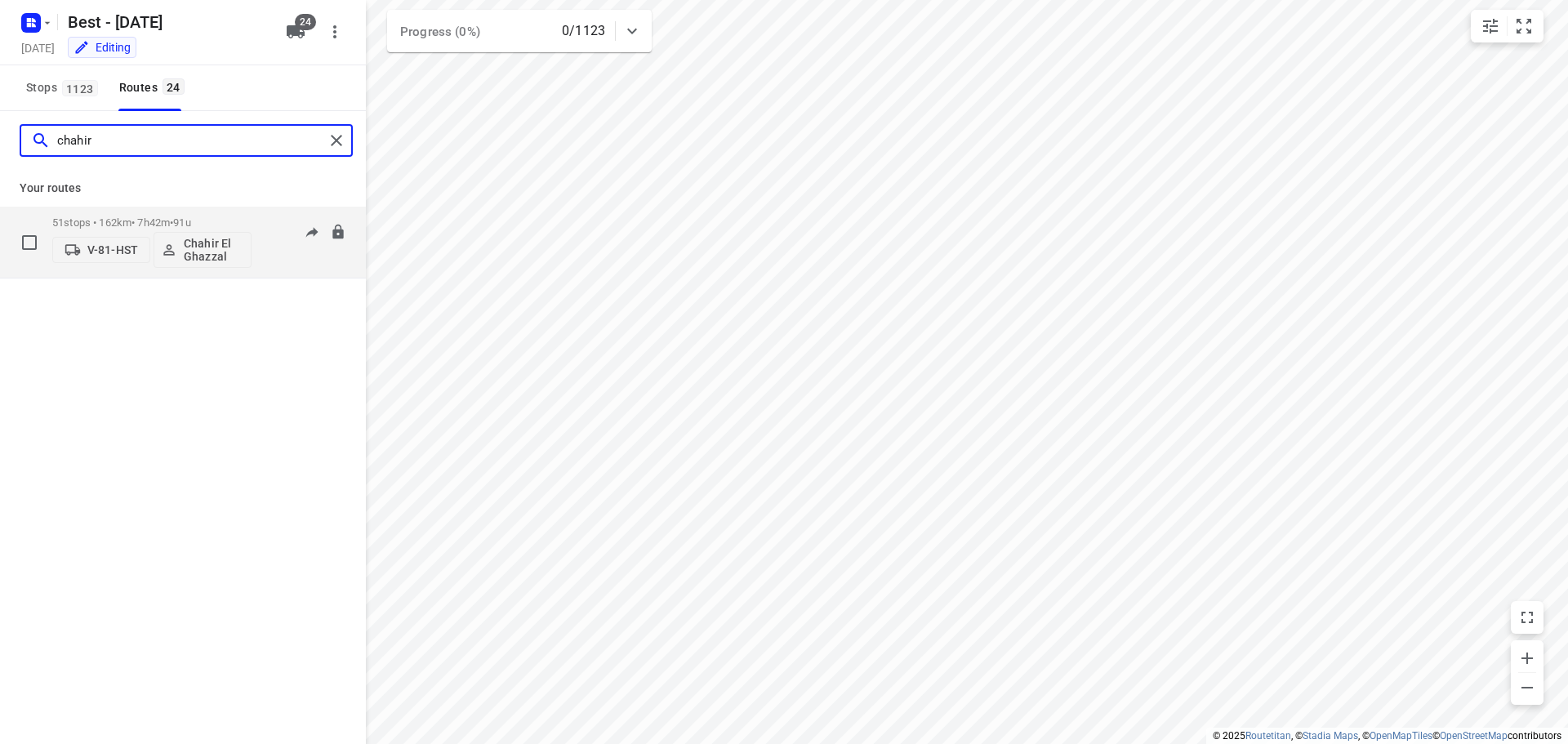
type input "chahir"
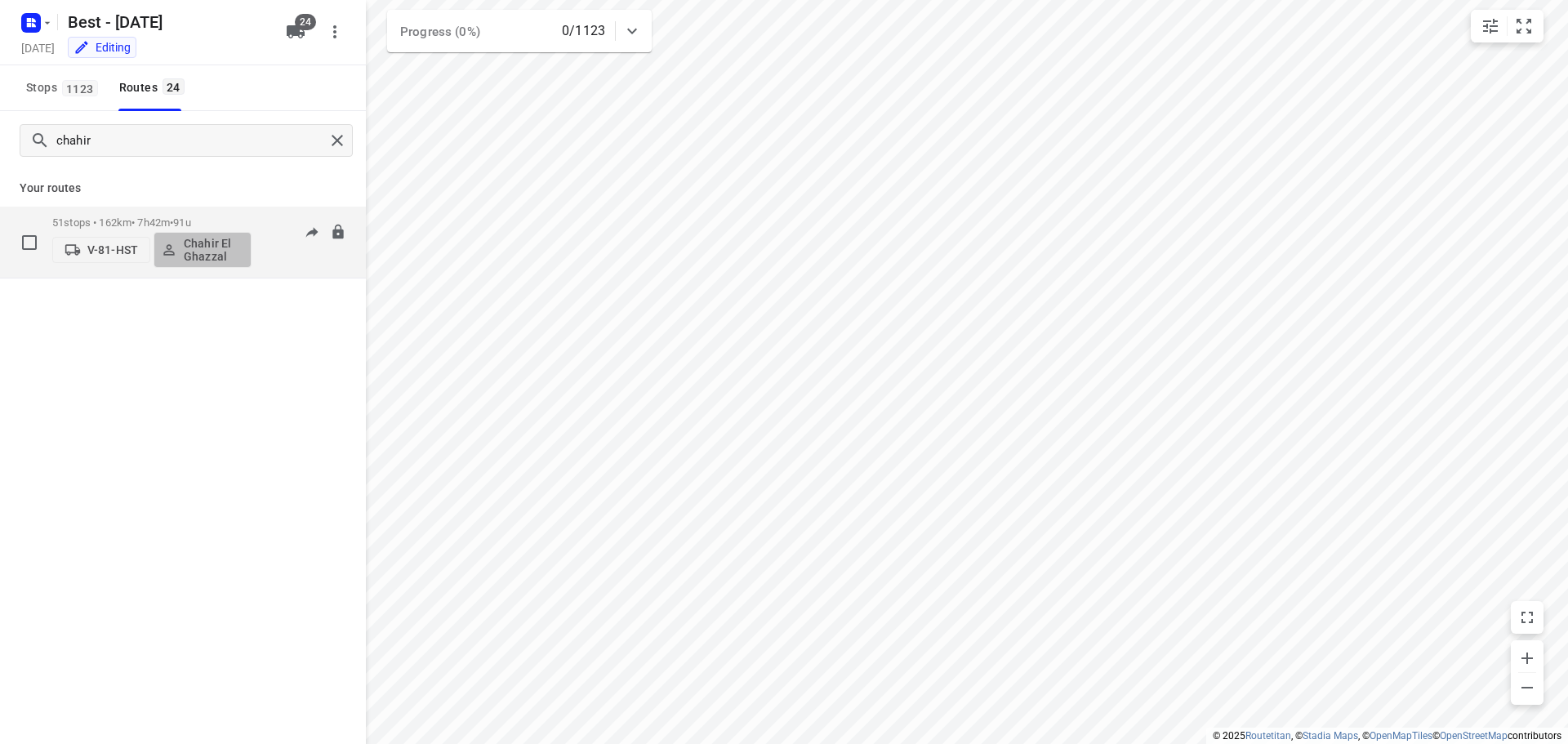
click at [202, 239] on p "Chahir El Ghazzal" at bounding box center [214, 250] width 61 height 26
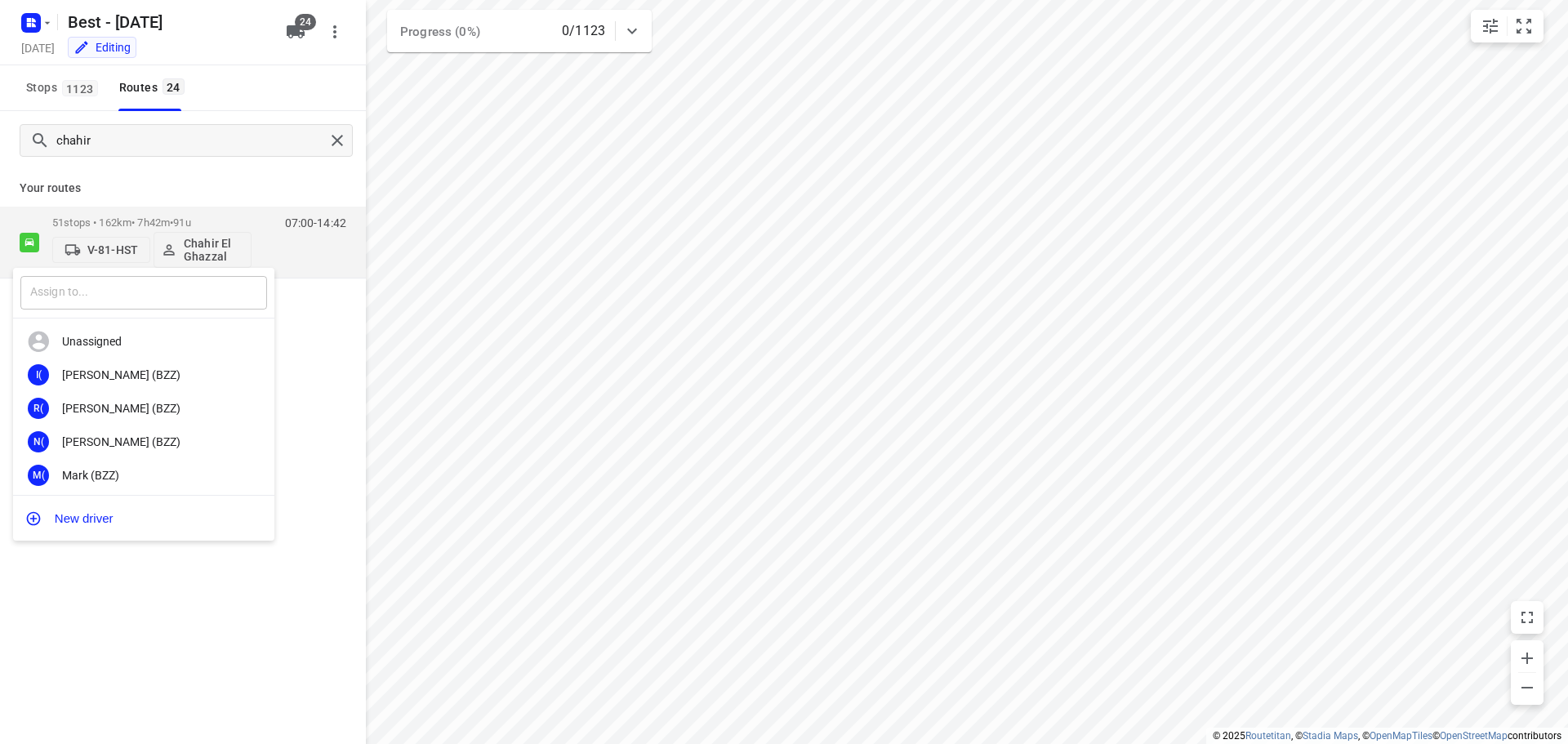
click at [114, 301] on input "text" at bounding box center [143, 292] width 246 height 33
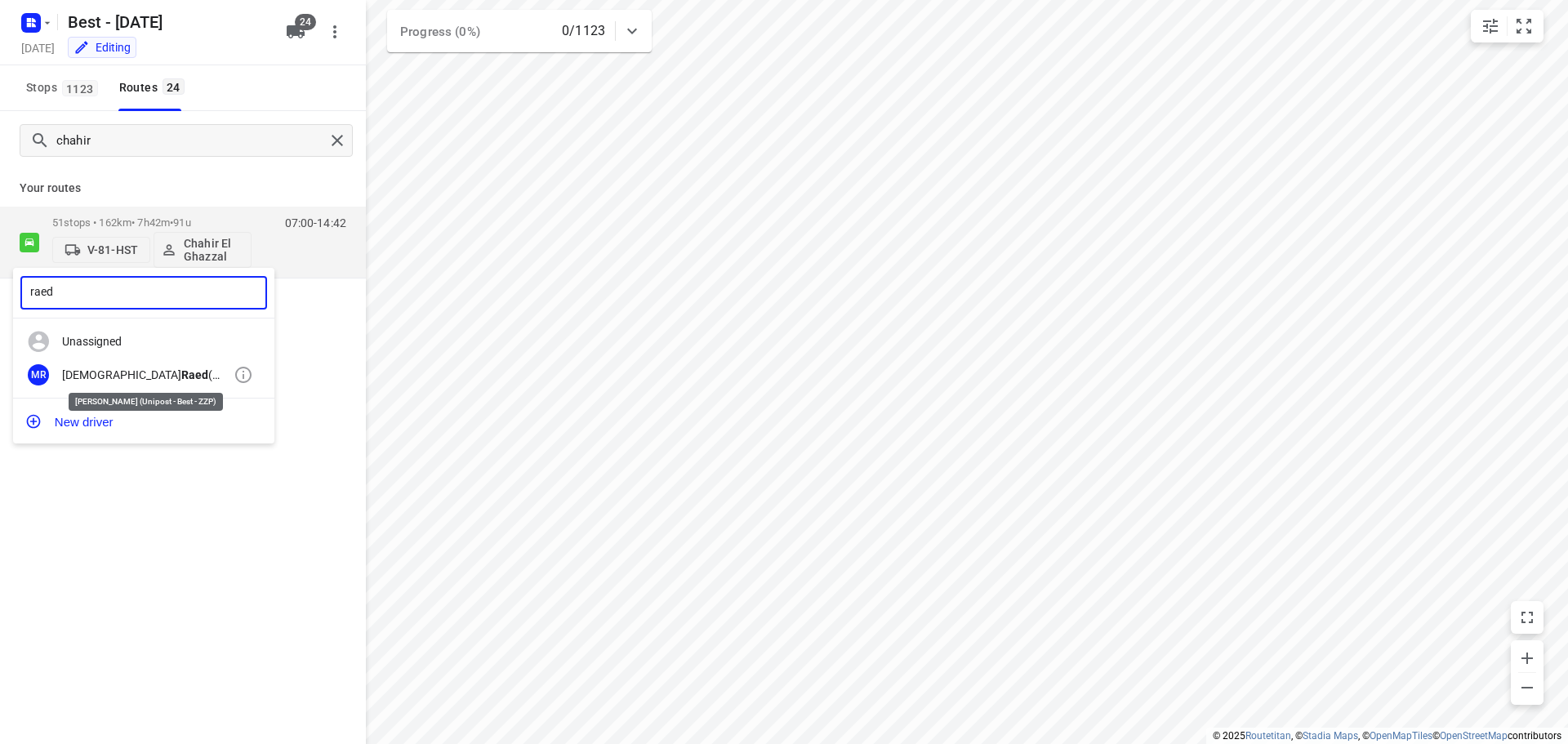
type input "raed"
click at [182, 381] on b "Raed" at bounding box center [195, 374] width 27 height 13
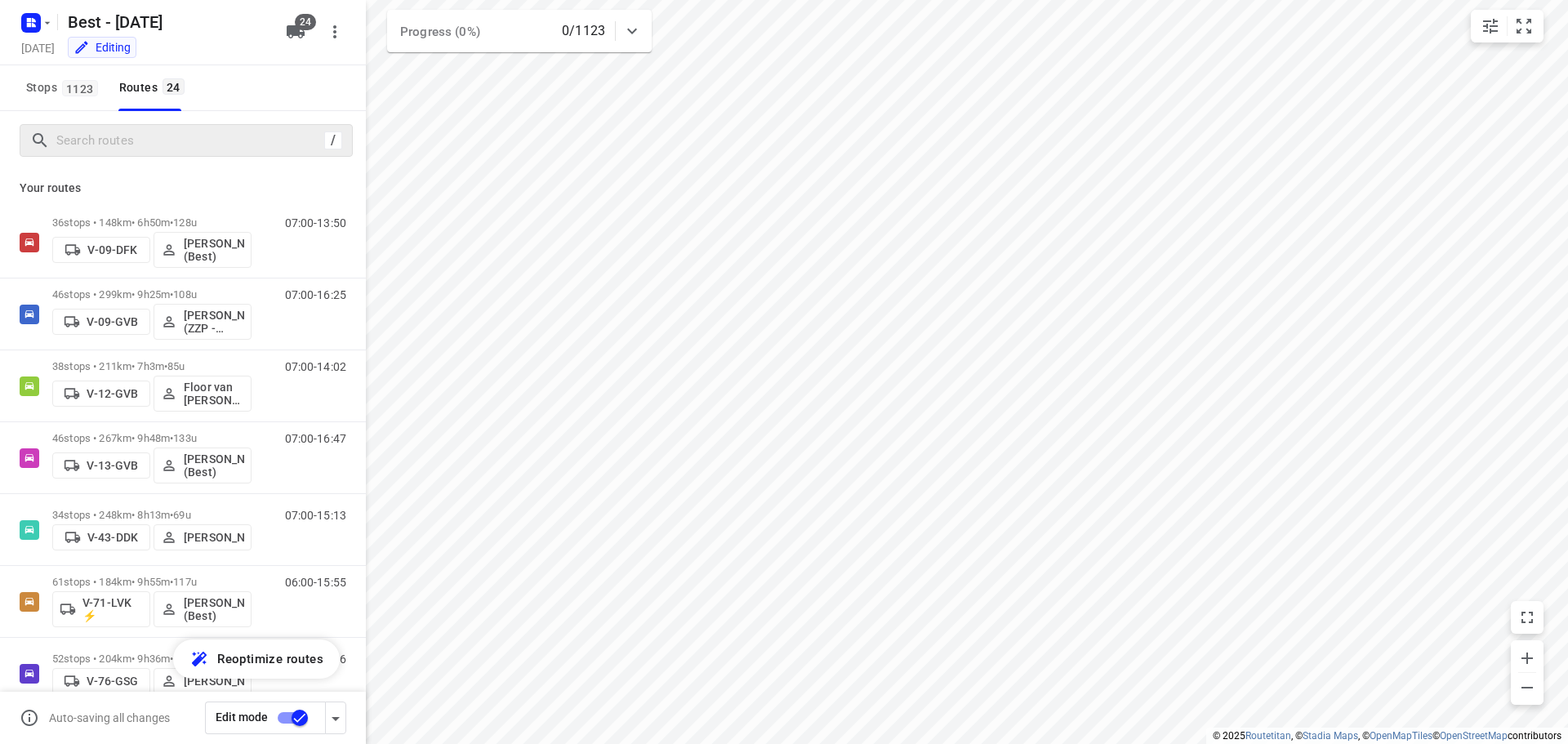
click at [206, 155] on div "/" at bounding box center [186, 141] width 333 height 32
click at [204, 147] on input "Search routes" at bounding box center [204, 141] width 294 height 26
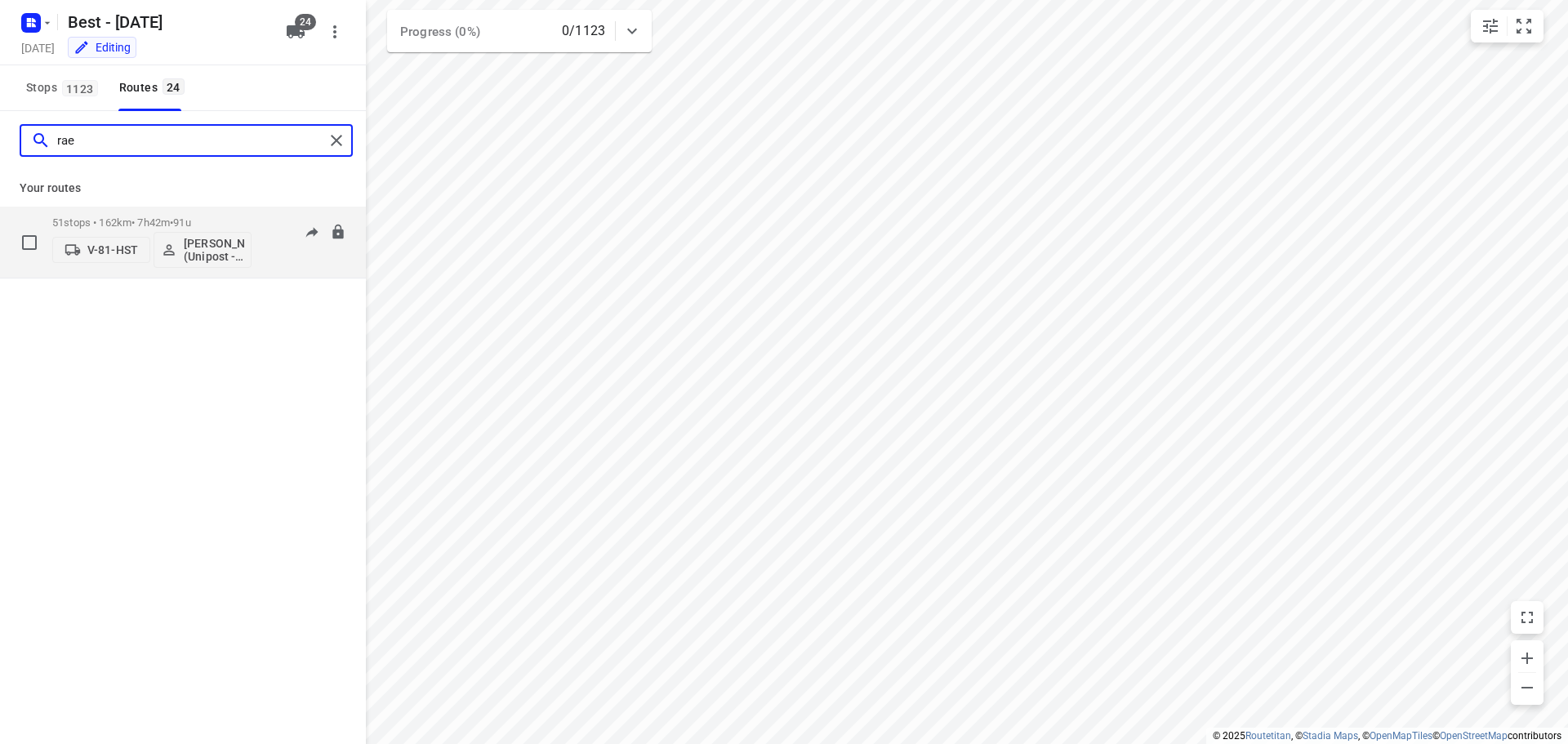
type input "rae"
click at [264, 262] on div "51 stops • 162km • 7h42m • 91u V-81-HST [PERSON_NAME] (Unipost - Best - ZZP) 07…" at bounding box center [209, 242] width 314 height 68
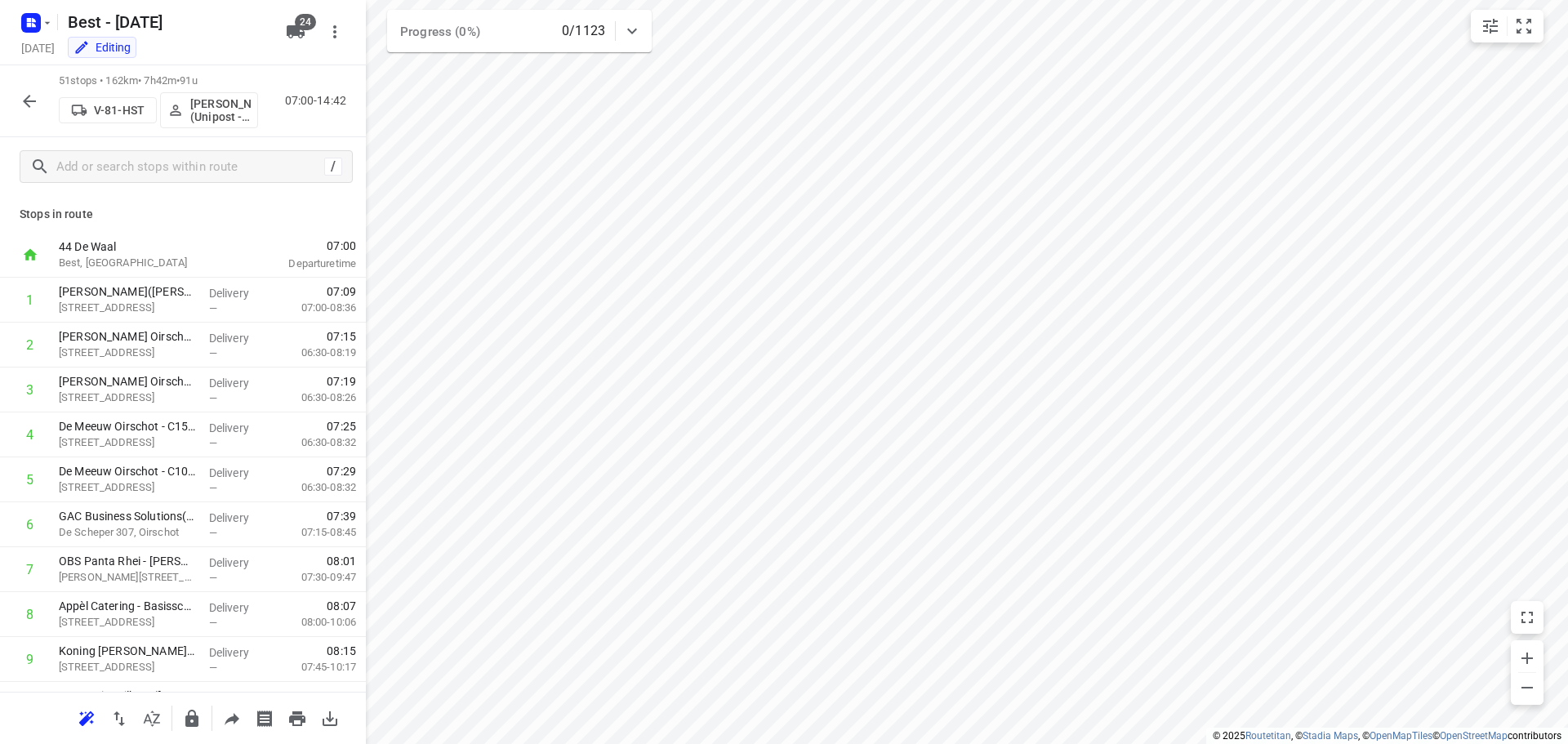
click at [27, 109] on icon "button" at bounding box center [29, 101] width 20 height 20
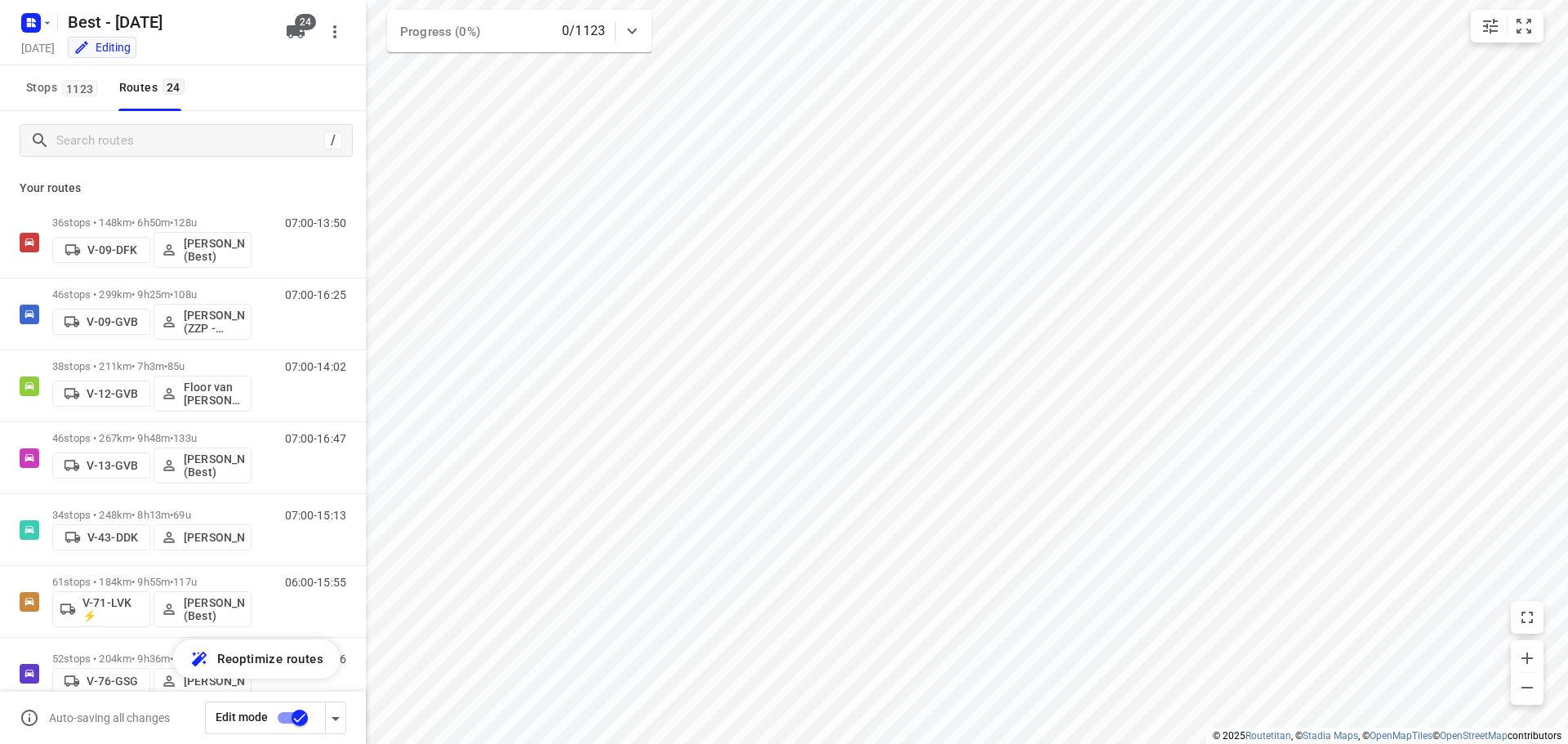
click at [303, 712] on input "checkbox" at bounding box center [299, 718] width 93 height 31
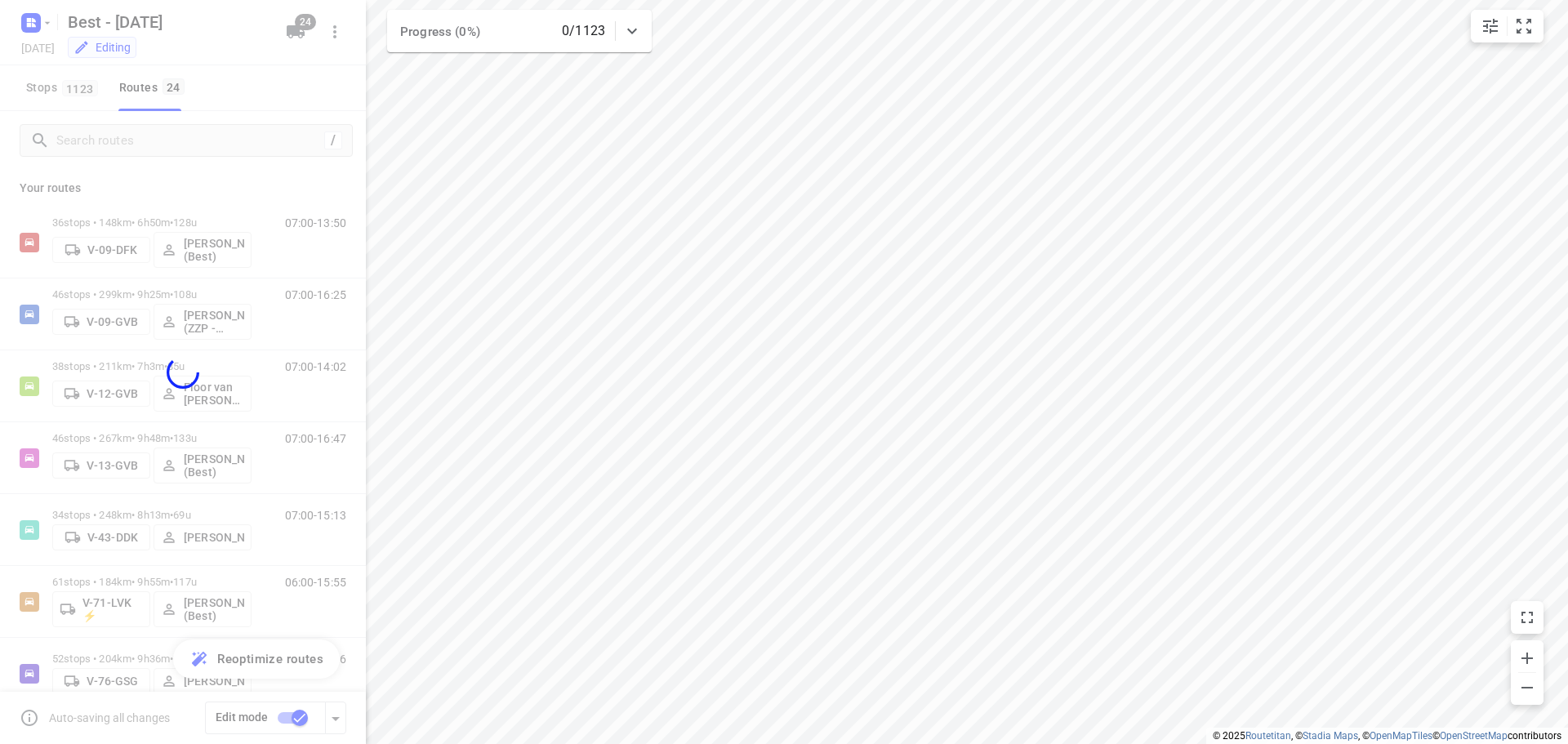
checkbox input "false"
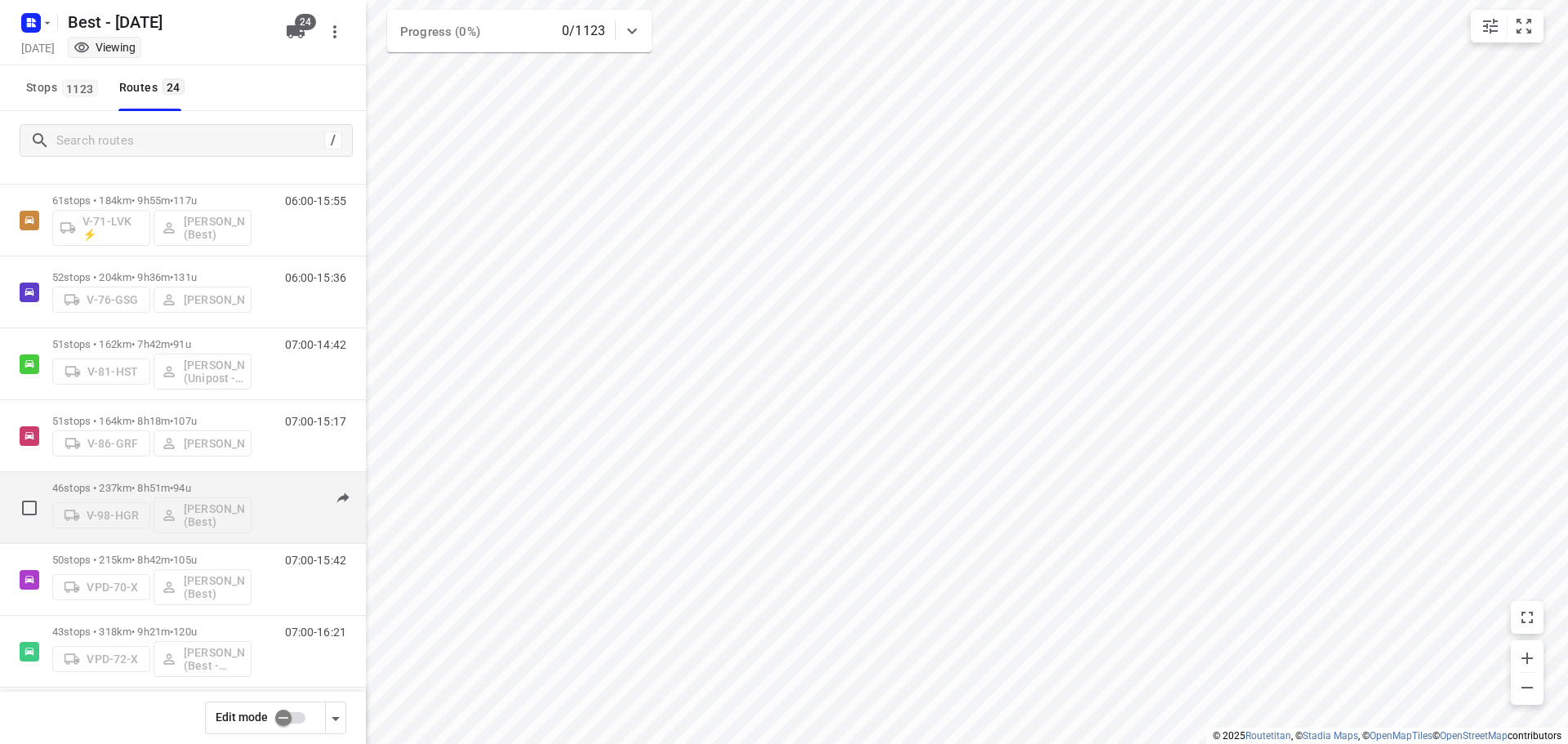
scroll to position [408, 0]
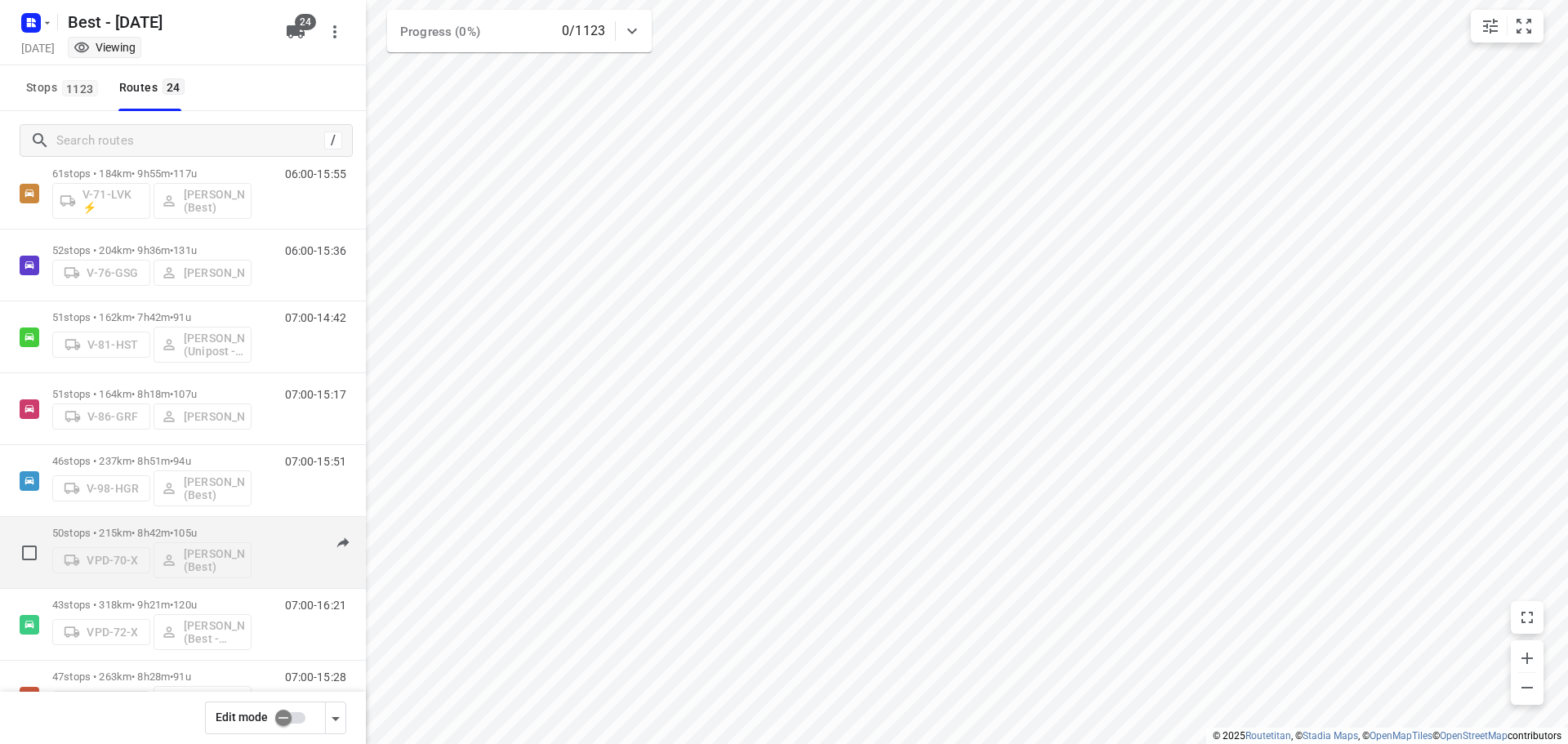
click at [271, 543] on div "07:00-15:42" at bounding box center [306, 557] width 82 height 60
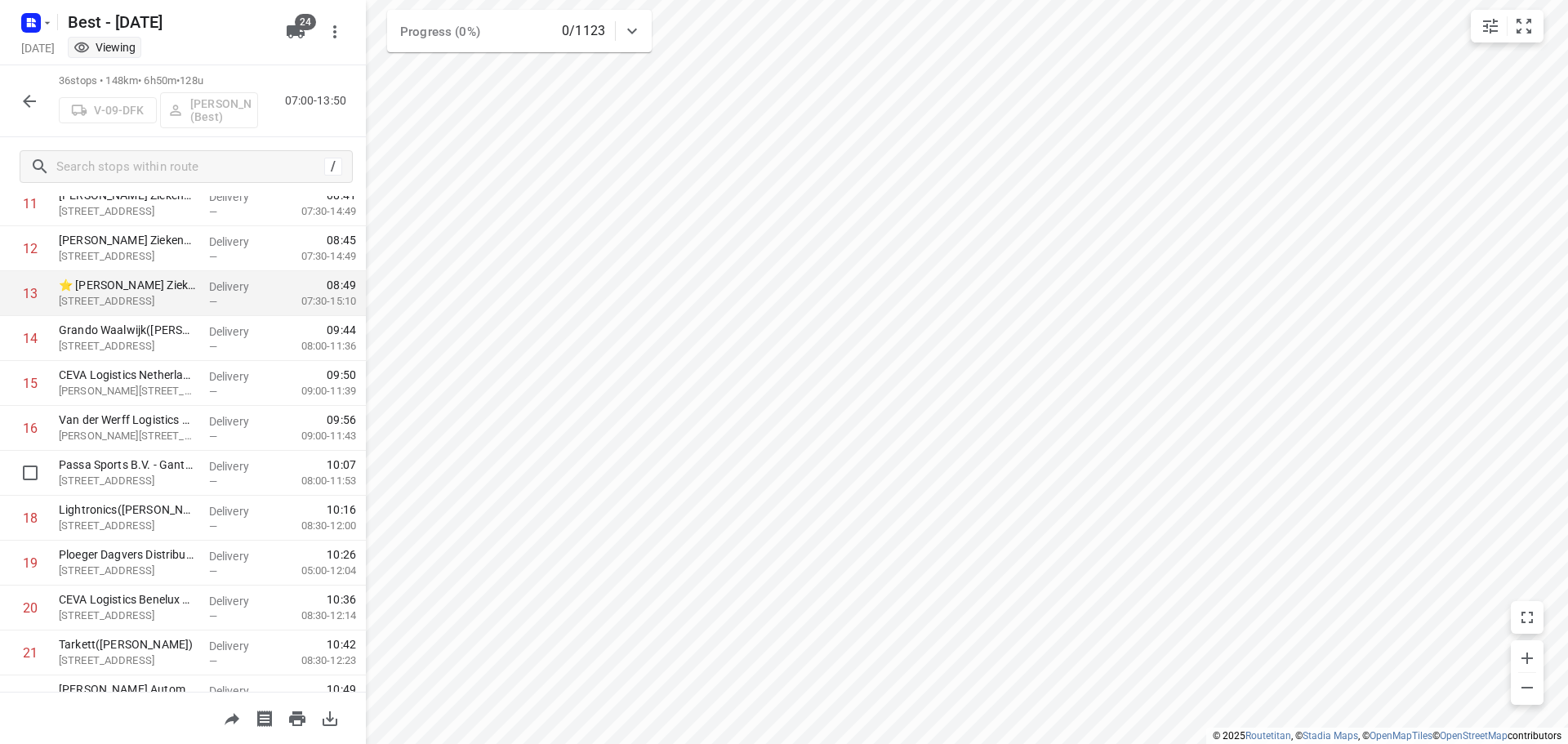
scroll to position [572, 0]
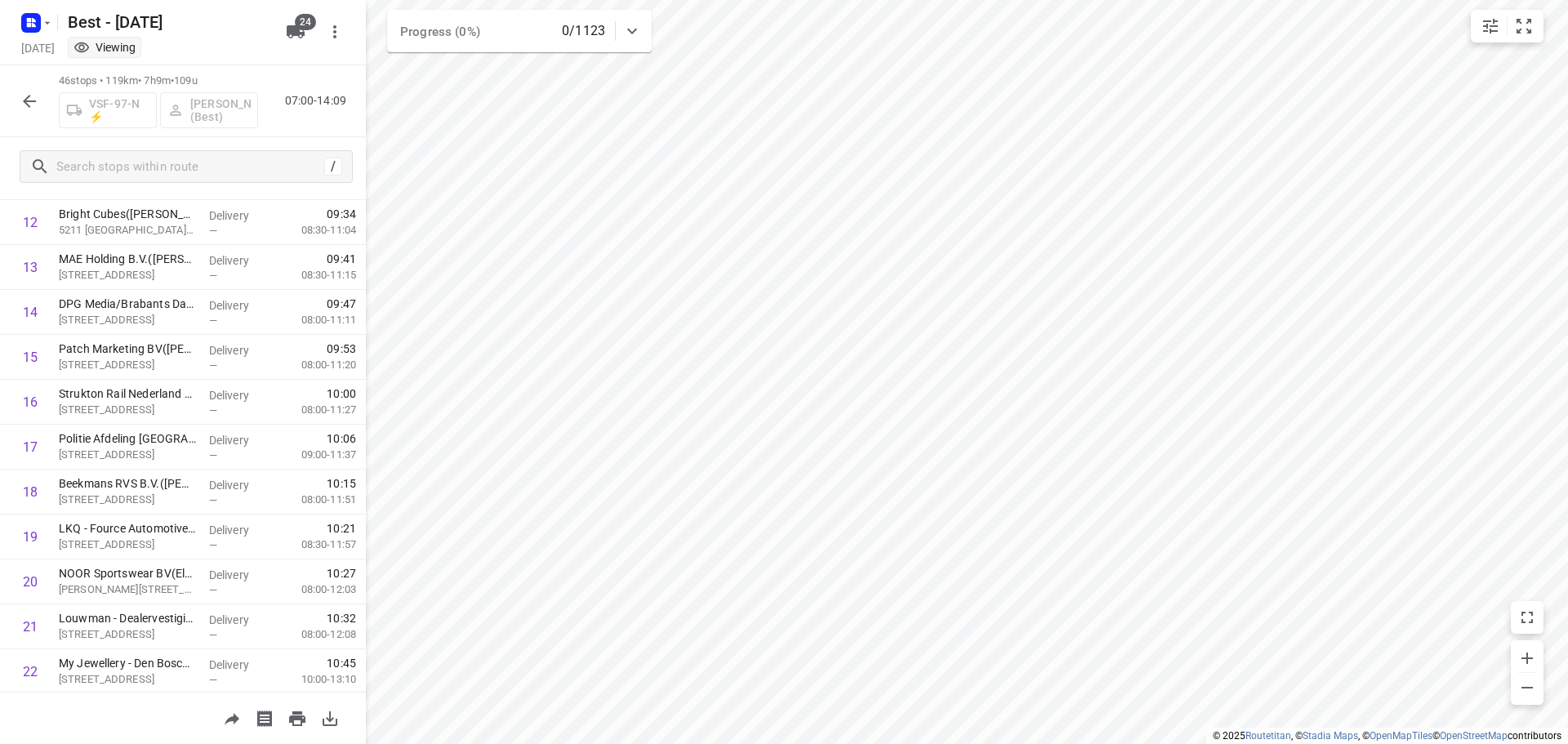
click at [19, 101] on button "button" at bounding box center [29, 101] width 32 height 32
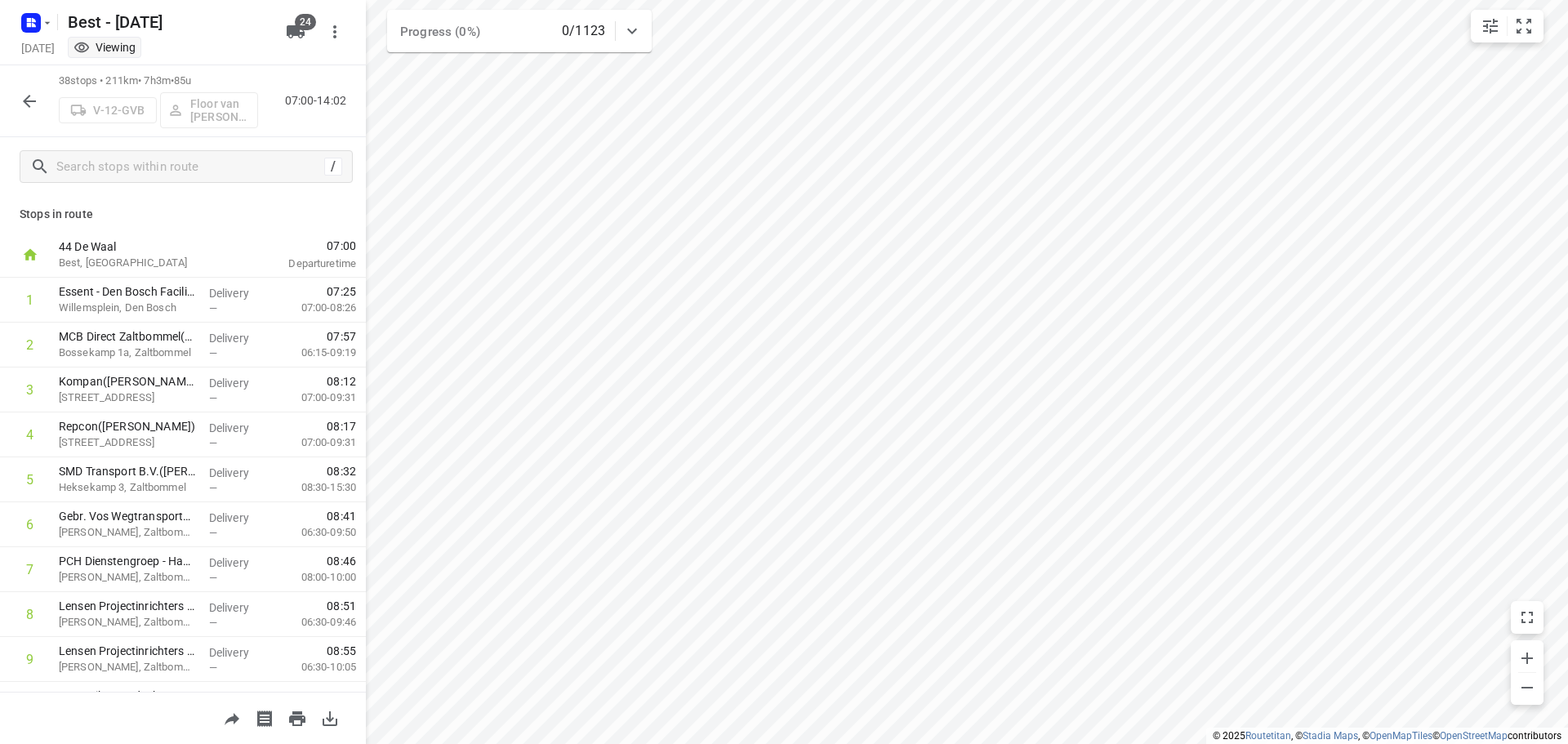
click at [26, 94] on icon "button" at bounding box center [29, 101] width 20 height 20
